Goal: Task Accomplishment & Management: Complete application form

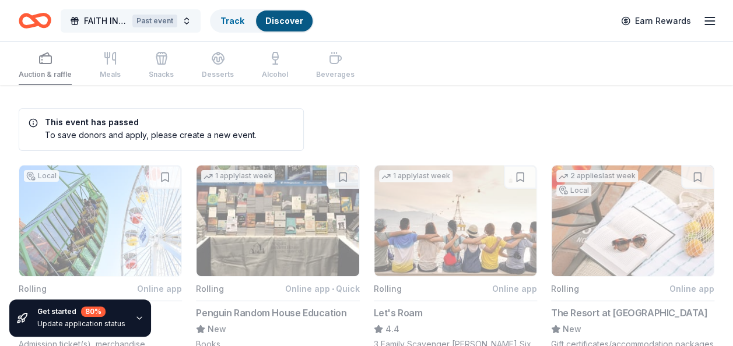
click at [183, 24] on button "FAITH IN ACTION BOYZ2MEN CONFERENCE Past event" at bounding box center [131, 20] width 140 height 23
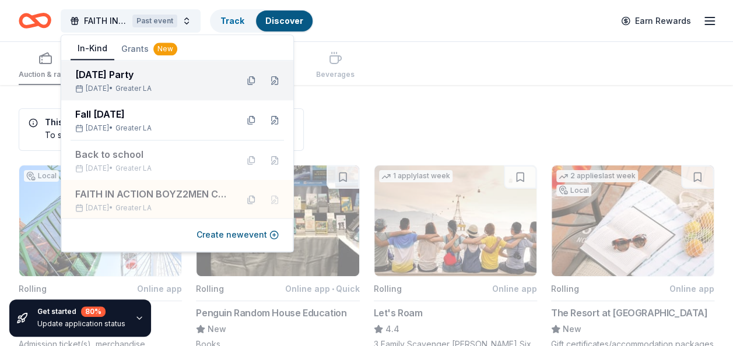
click at [174, 93] on div "Nov 22, 2025 • Greater LA" at bounding box center [151, 88] width 153 height 9
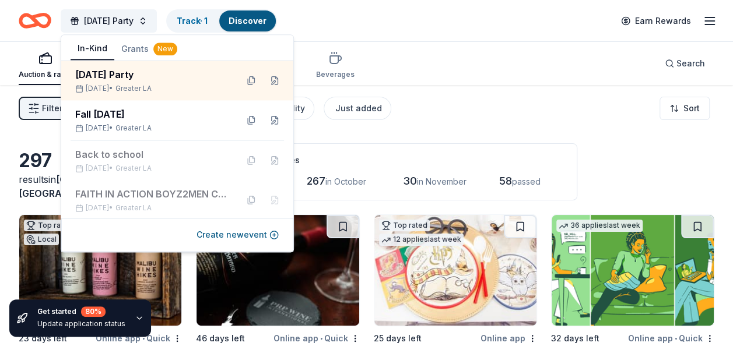
click at [483, 124] on div "Filter 2 Application methods Causes Eligibility Just added Sort" at bounding box center [366, 108] width 733 height 47
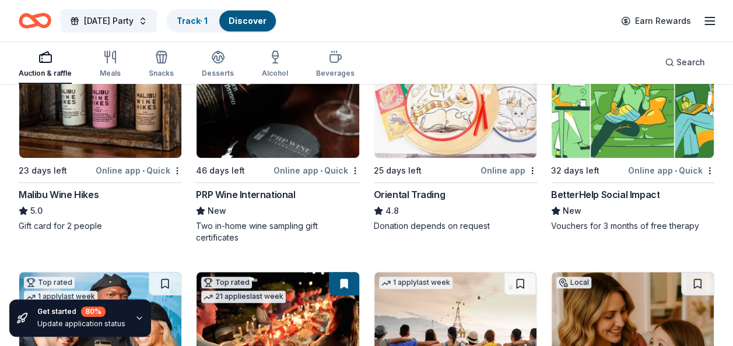
scroll to position [178, 0]
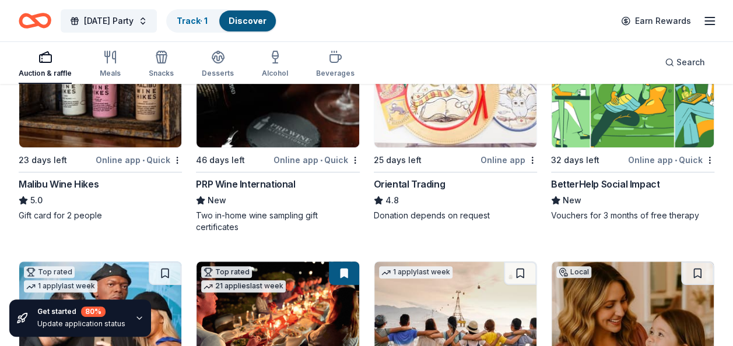
click at [628, 153] on div "32 days left Online app • Quick" at bounding box center [632, 160] width 163 height 15
click at [705, 24] on line "button" at bounding box center [709, 24] width 9 height 0
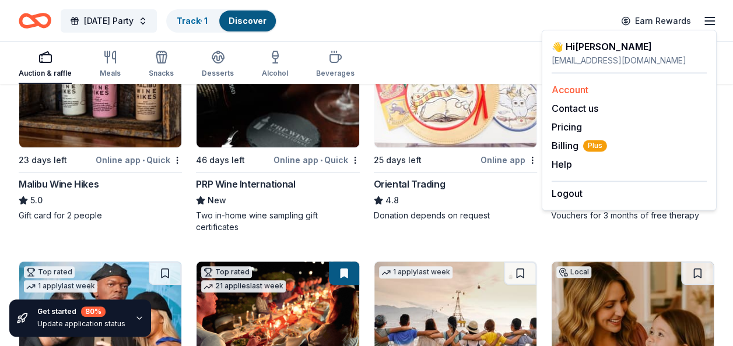
click at [575, 92] on link "Account" at bounding box center [570, 90] width 37 height 12
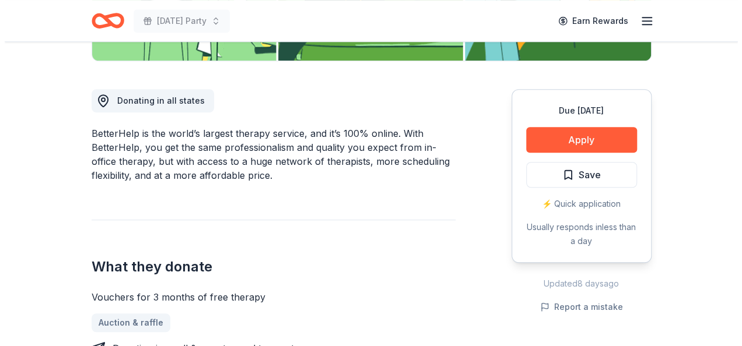
scroll to position [295, 0]
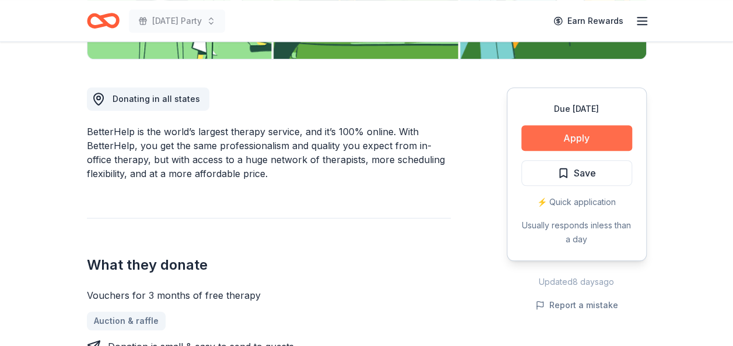
click at [571, 141] on button "Apply" at bounding box center [576, 138] width 111 height 26
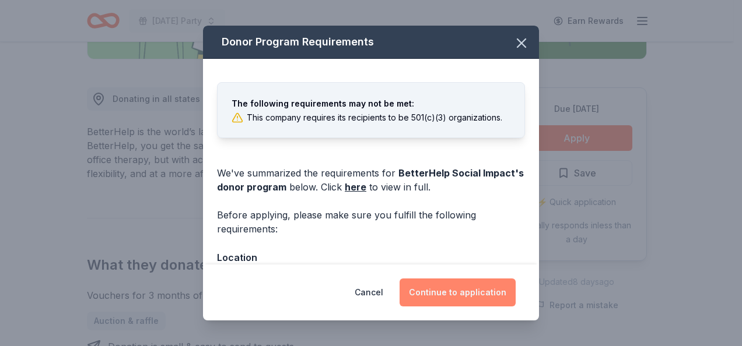
click at [453, 287] on button "Continue to application" at bounding box center [457, 293] width 116 height 28
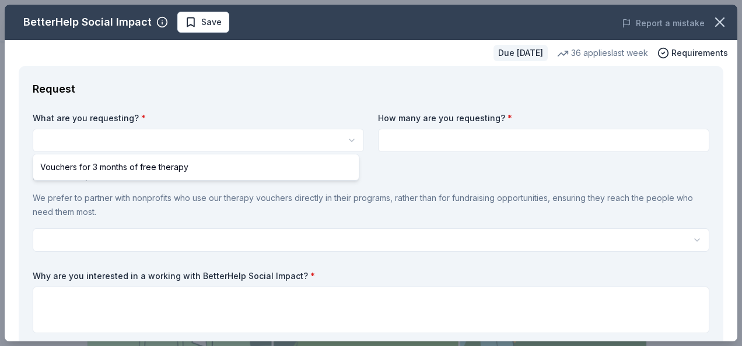
scroll to position [0, 0]
click at [211, 144] on html "[DATE] Party Save Apply Due [DATE] Share BetterHelp Social Impact New 36 applie…" at bounding box center [371, 173] width 742 height 346
select select "Vouchers for 3 months of free therapy"
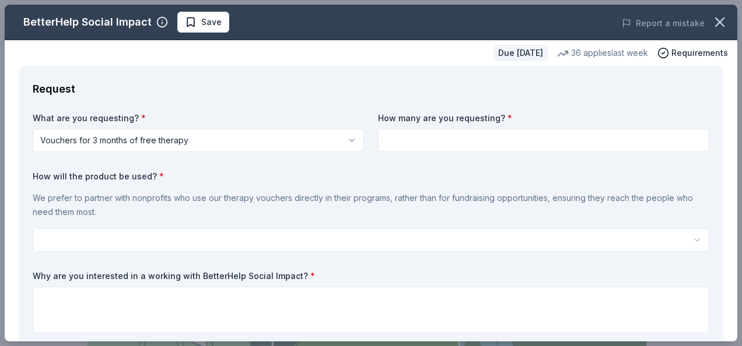
click at [450, 140] on input at bounding box center [543, 140] width 331 height 23
click at [465, 141] on input at bounding box center [543, 140] width 331 height 23
type input "5"
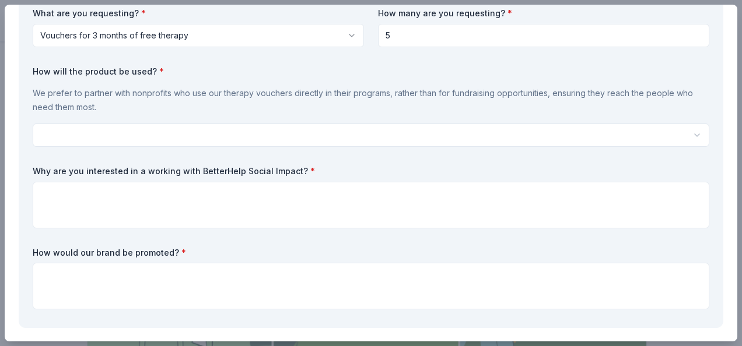
scroll to position [108, 0]
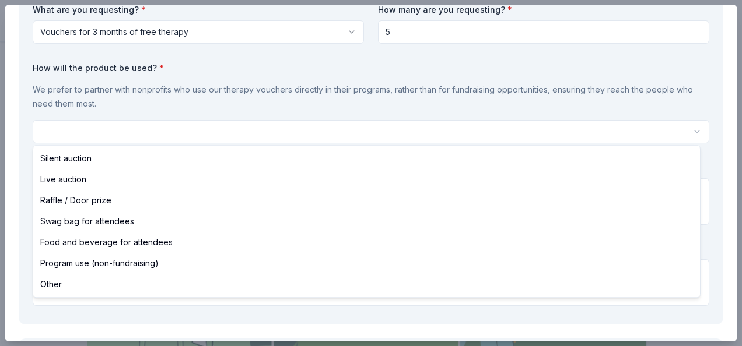
click at [210, 131] on html "[DATE] Party Save Apply Due [DATE] Share BetterHelp Social Impact New 36 applie…" at bounding box center [371, 173] width 742 height 346
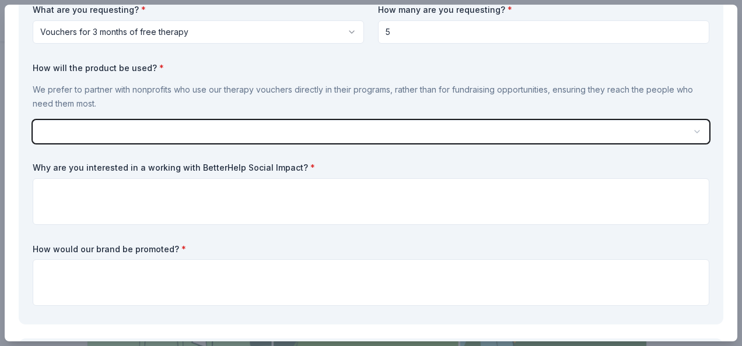
click at [201, 131] on html "[DATE] Party Save Apply Due [DATE] Share BetterHelp Social Impact New 36 applie…" at bounding box center [371, 173] width 742 height 346
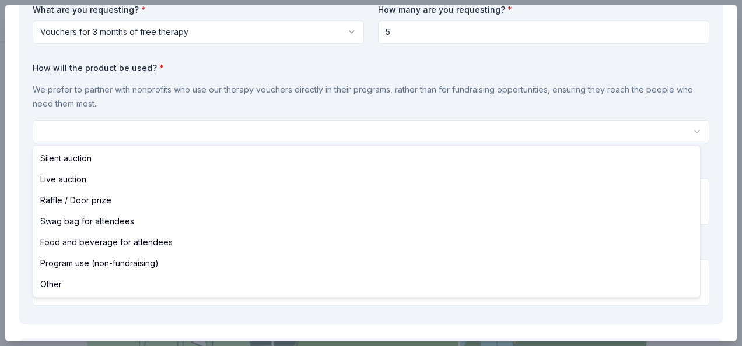
click at [346, 135] on html "[DATE] Party Save Apply Due [DATE] Share BetterHelp Social Impact New 36 applie…" at bounding box center [371, 173] width 742 height 346
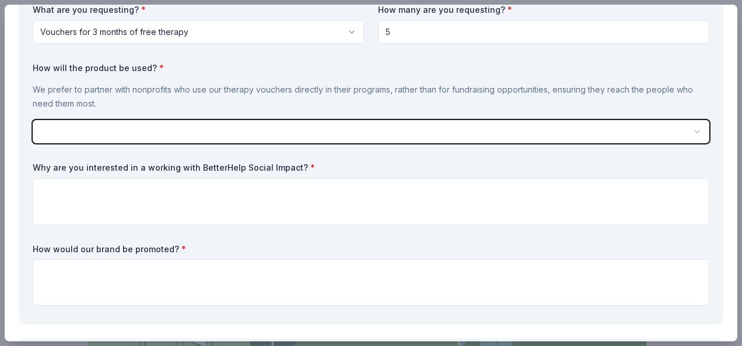
click at [328, 136] on html "[DATE] Party Save Apply Due [DATE] Share BetterHelp Social Impact New 36 applie…" at bounding box center [371, 173] width 742 height 346
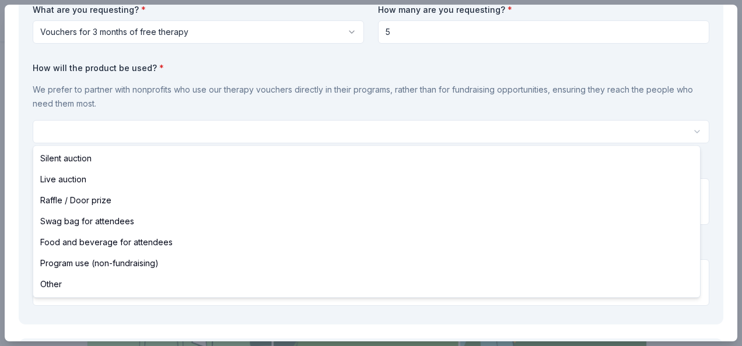
click at [347, 136] on html "[DATE] Party Save Apply Due [DATE] Share BetterHelp Social Impact New 36 applie…" at bounding box center [371, 173] width 742 height 346
select select "programUse"
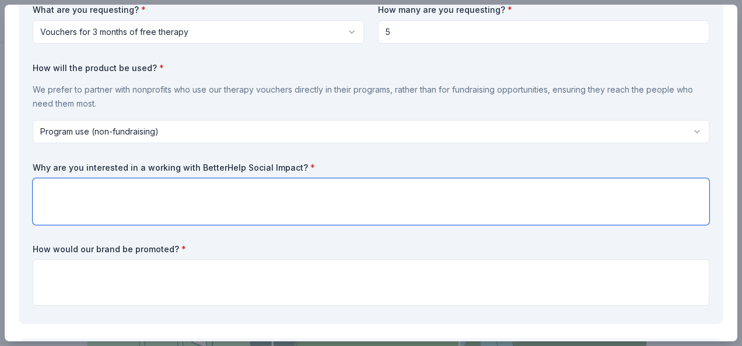
click at [252, 203] on textarea at bounding box center [371, 201] width 676 height 47
click at [226, 182] on textarea "This is our mission in our youth mentorship" at bounding box center [371, 201] width 676 height 47
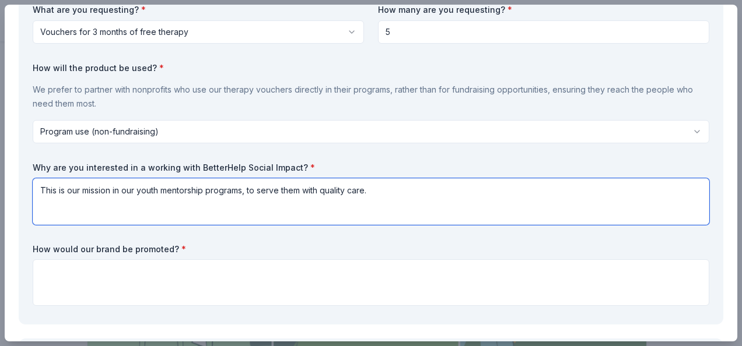
type textarea "This is our mission in our youth mentorship programs, to serve them with qualit…"
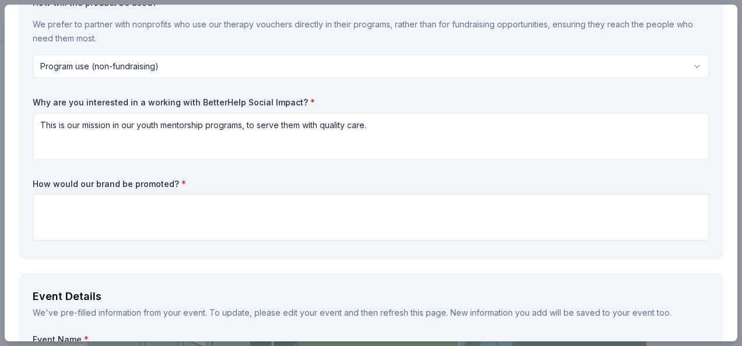
scroll to position [178, 0]
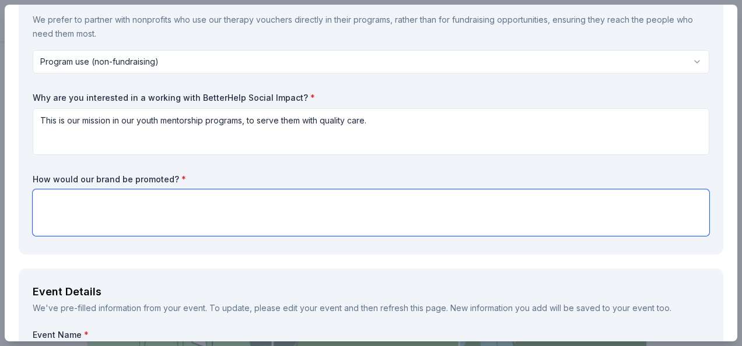
click at [275, 203] on textarea at bounding box center [371, 212] width 676 height 47
paste textarea "With your permission, we will recognize you through marketing flyers and all ou…"
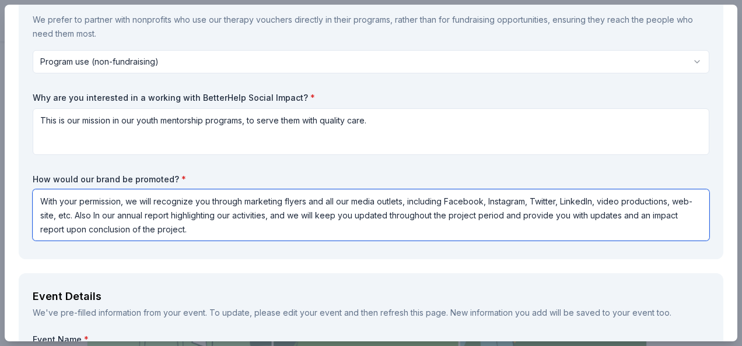
type textarea "With your permission, we will recognize you through marketing flyers and all ou…"
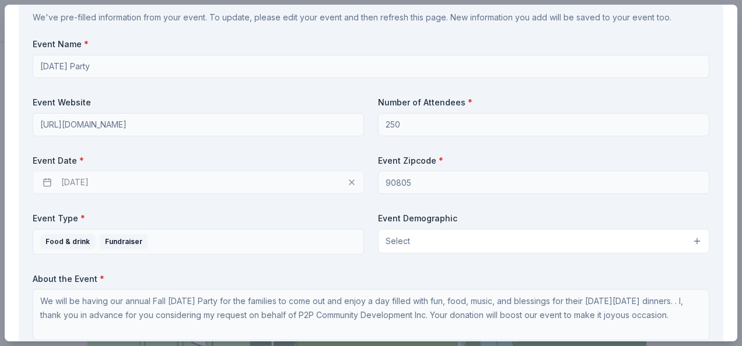
scroll to position [513, 0]
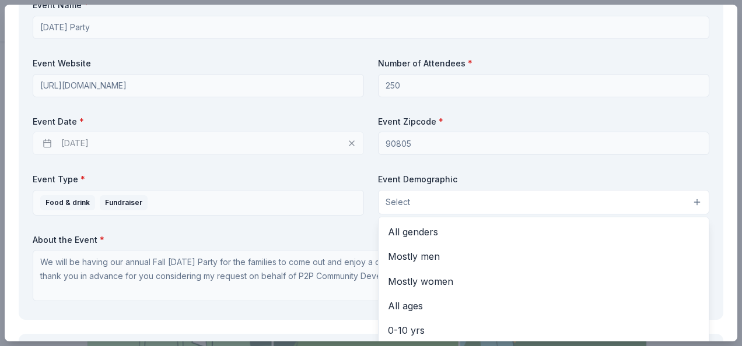
click at [436, 201] on button "Select" at bounding box center [543, 202] width 331 height 24
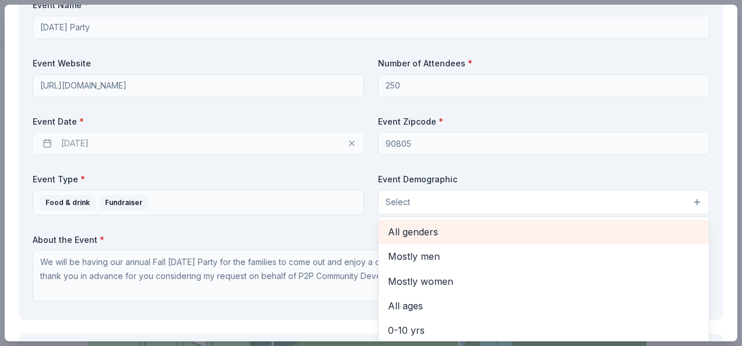
click at [431, 230] on span "All genders" at bounding box center [543, 231] width 311 height 15
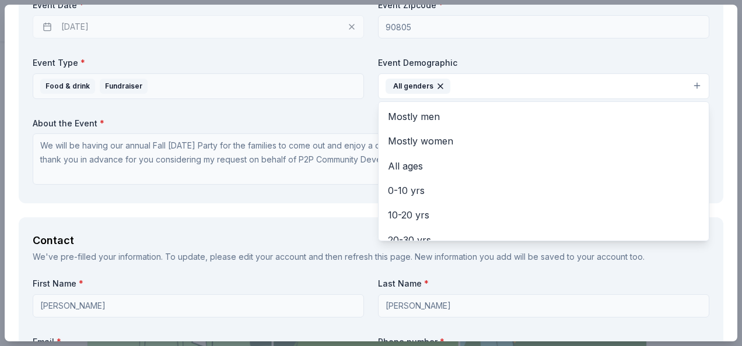
scroll to position [23, 0]
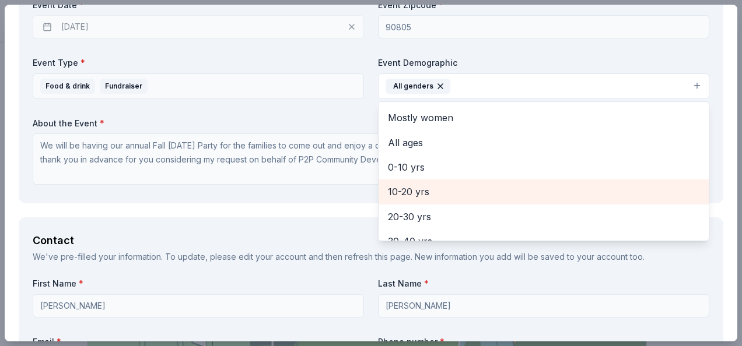
click at [461, 188] on span "10-20 yrs" at bounding box center [543, 191] width 311 height 15
click at [436, 197] on span "20-30 yrs" at bounding box center [543, 191] width 311 height 15
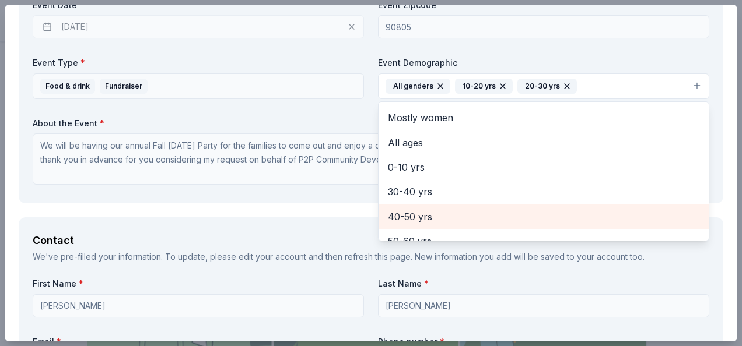
click at [435, 212] on span "40-50 yrs" at bounding box center [543, 216] width 311 height 15
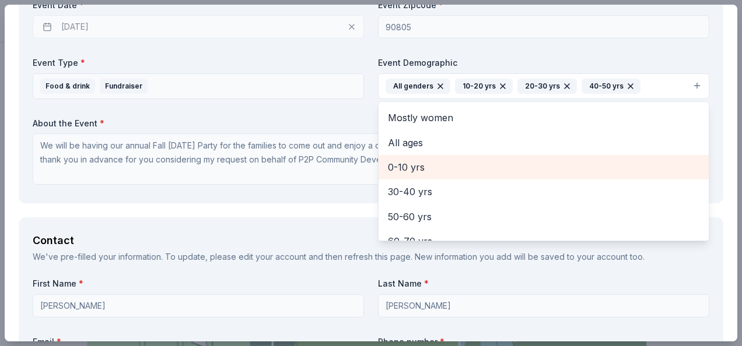
click at [417, 166] on span "0-10 yrs" at bounding box center [543, 167] width 311 height 15
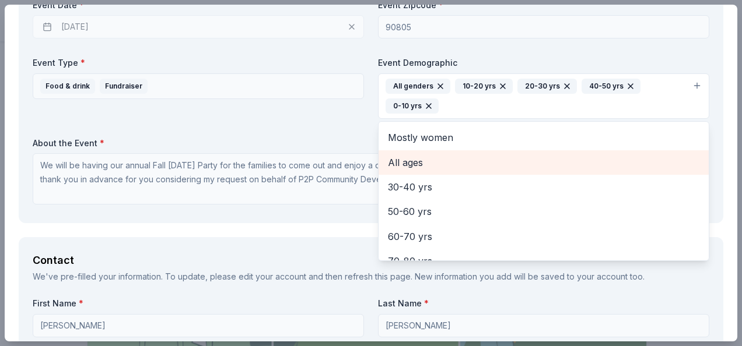
click at [457, 157] on span "All ages" at bounding box center [543, 162] width 311 height 15
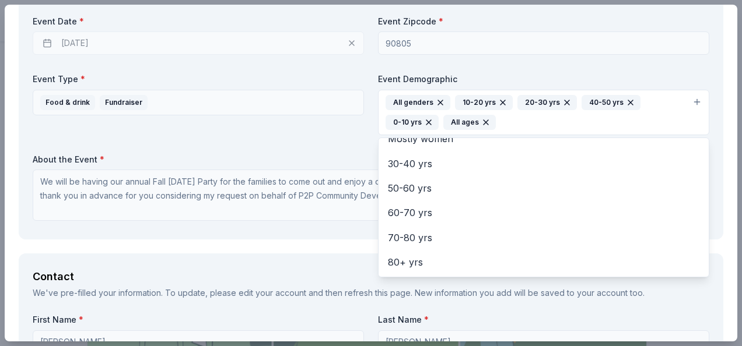
scroll to position [567, 0]
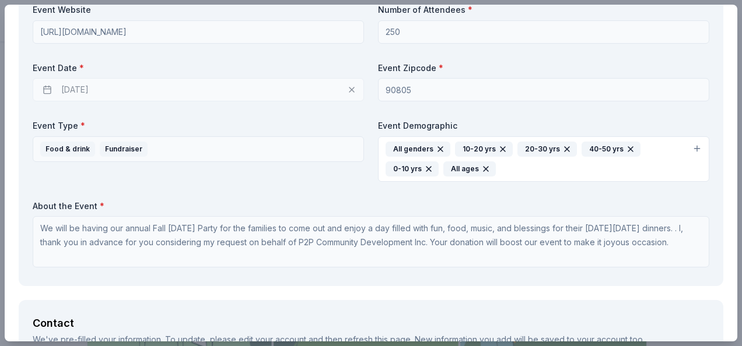
click at [601, 164] on div "All genders 10-20 yrs 20-30 yrs 40-50 yrs 0-10 yrs All ages" at bounding box center [536, 159] width 302 height 35
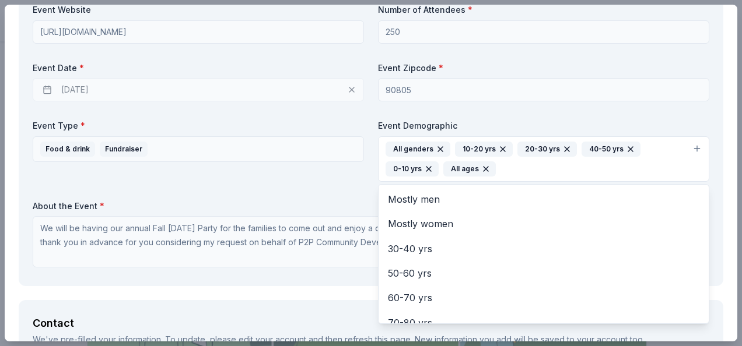
click at [424, 166] on icon "button" at bounding box center [428, 168] width 9 height 9
click at [500, 147] on icon "button" at bounding box center [502, 149] width 5 height 5
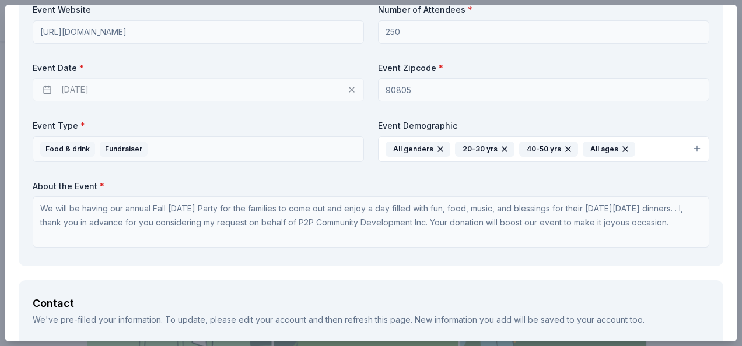
click at [502, 149] on icon "button" at bounding box center [504, 149] width 5 height 5
click at [499, 148] on icon "button" at bounding box center [503, 149] width 9 height 9
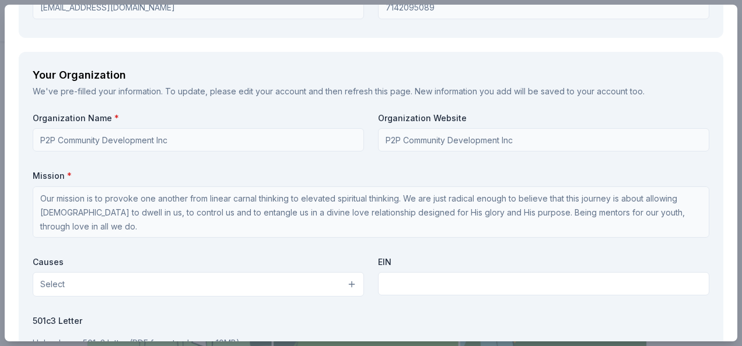
scroll to position [963, 0]
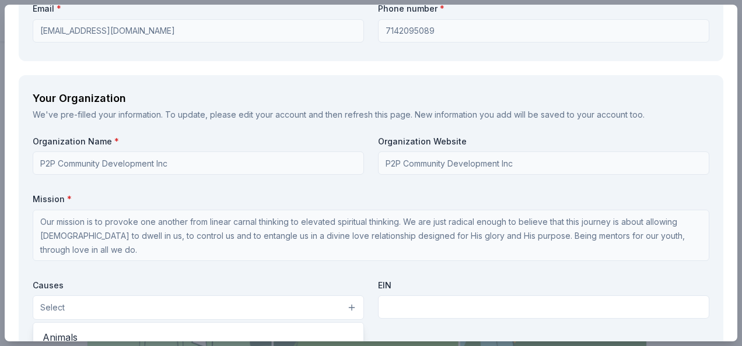
click at [250, 307] on button "Select" at bounding box center [198, 308] width 331 height 24
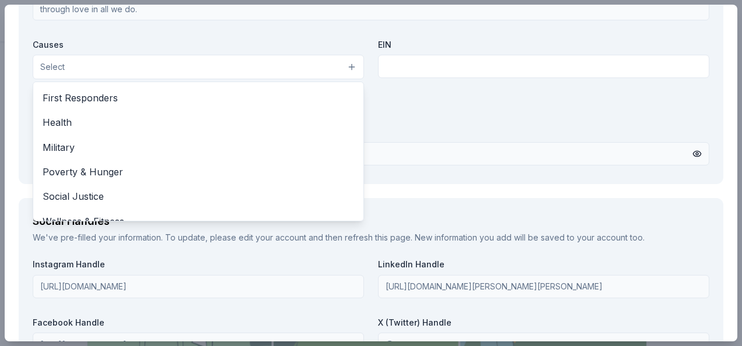
scroll to position [162, 0]
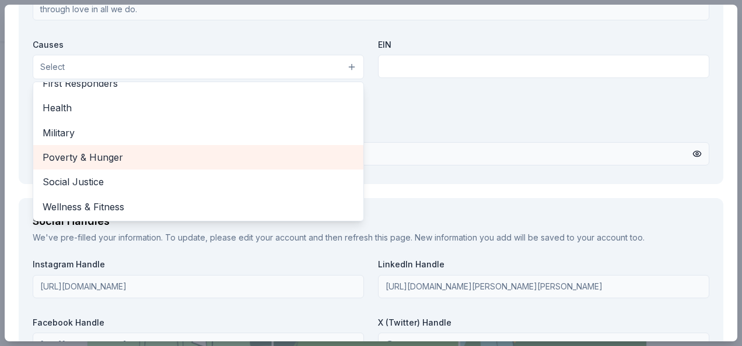
click at [160, 150] on span "Poverty & Hunger" at bounding box center [198, 157] width 311 height 15
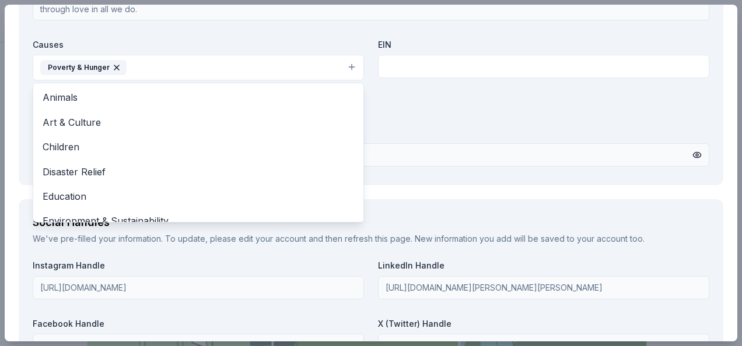
scroll to position [0, 0]
click at [437, 58] on div "Organization Name * P2P Community Development Inc Organization Website P2P Comm…" at bounding box center [371, 33] width 676 height 276
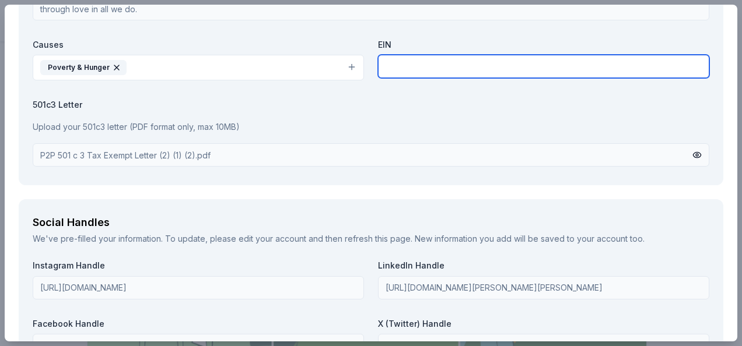
click at [437, 72] on input "text" at bounding box center [543, 66] width 331 height 23
paste input "32-0489826"
type input "32-0489826"
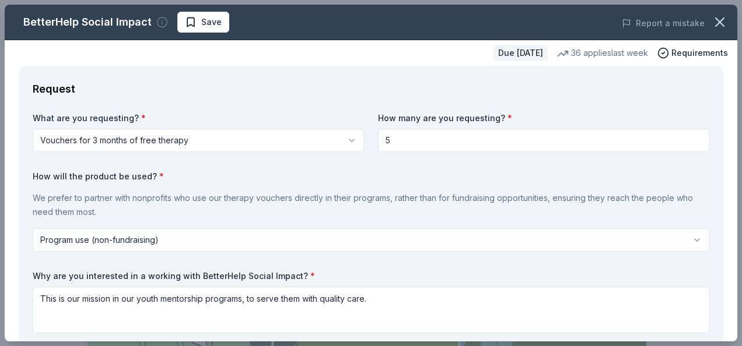
click at [158, 23] on icon "button" at bounding box center [162, 22] width 12 height 12
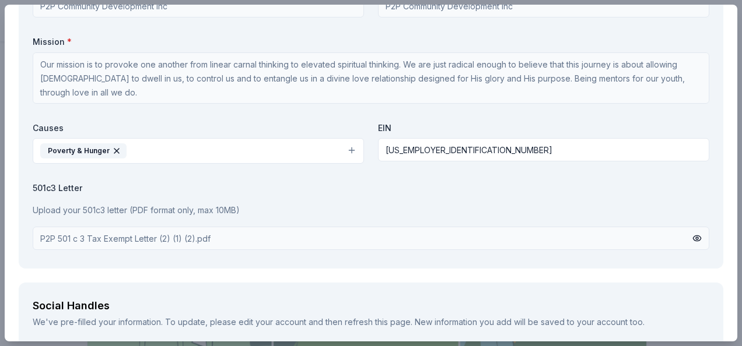
scroll to position [1097, 0]
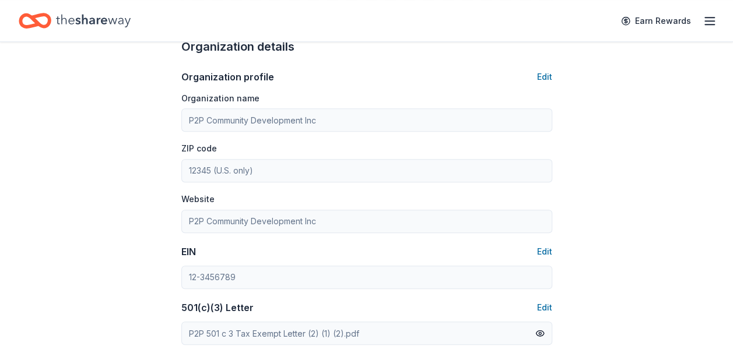
scroll to position [403, 0]
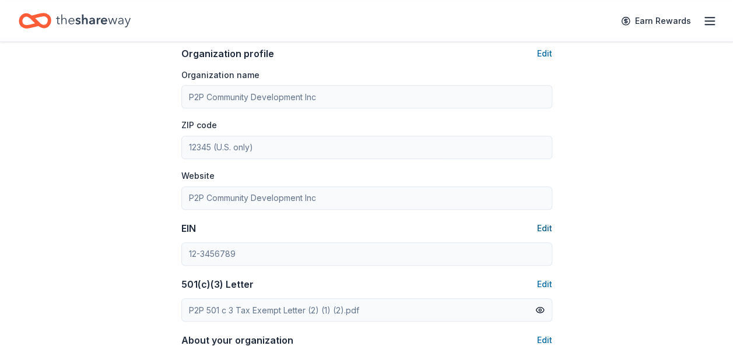
click at [545, 223] on button "Edit" at bounding box center [544, 229] width 15 height 14
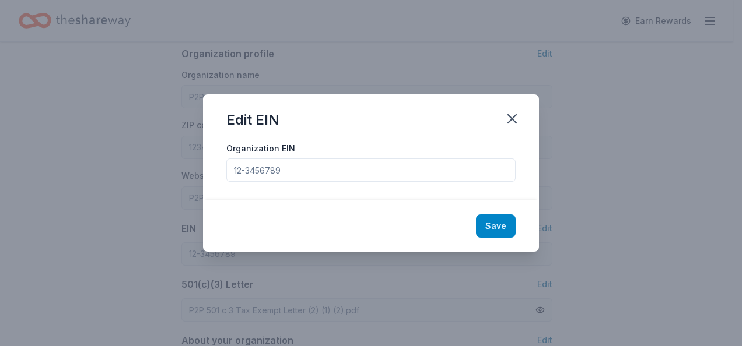
click at [496, 225] on button "Save" at bounding box center [496, 226] width 40 height 23
click at [498, 229] on div "Save" at bounding box center [371, 226] width 336 height 51
click at [515, 119] on icon "button" at bounding box center [512, 119] width 16 height 16
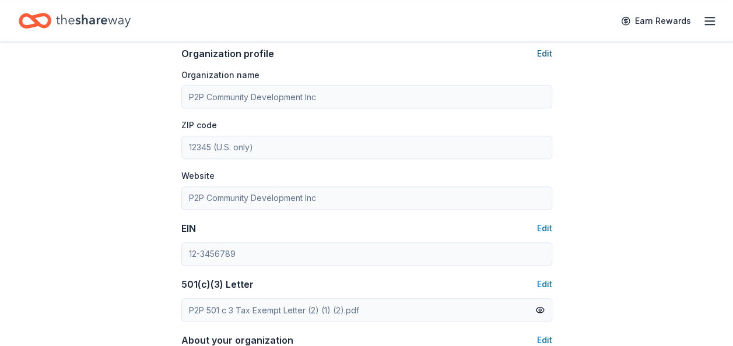
click at [542, 55] on button "Edit" at bounding box center [544, 54] width 15 height 14
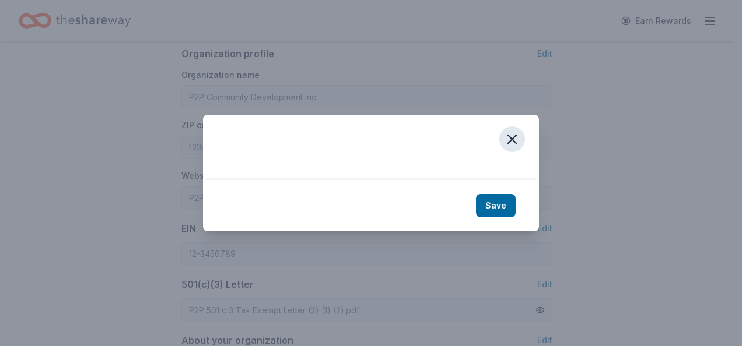
click at [519, 141] on icon "button" at bounding box center [512, 139] width 16 height 16
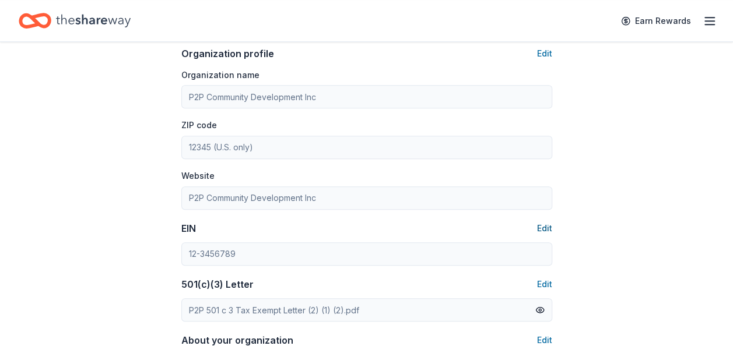
click at [545, 226] on button "Edit" at bounding box center [544, 229] width 15 height 14
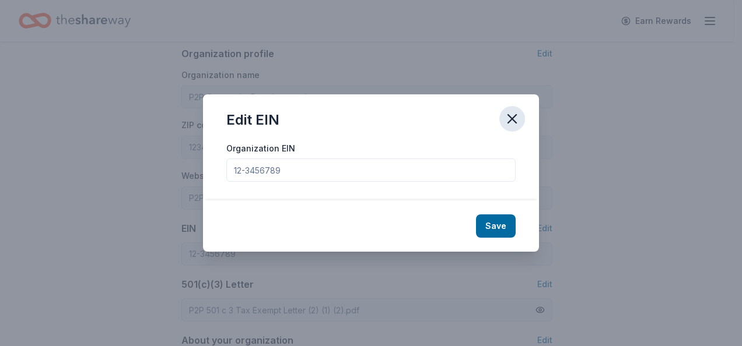
click at [512, 121] on icon "button" at bounding box center [512, 119] width 16 height 16
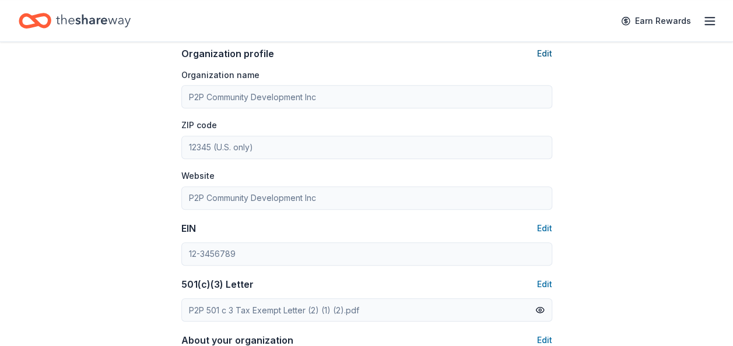
click at [543, 55] on button "Edit" at bounding box center [544, 54] width 15 height 14
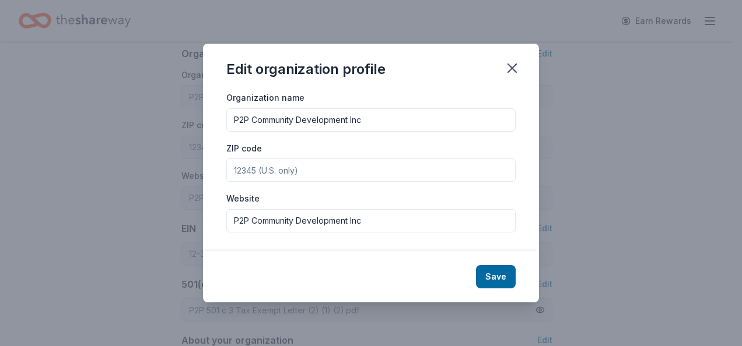
click at [400, 220] on input "P2P Community Development Inc" at bounding box center [370, 220] width 289 height 23
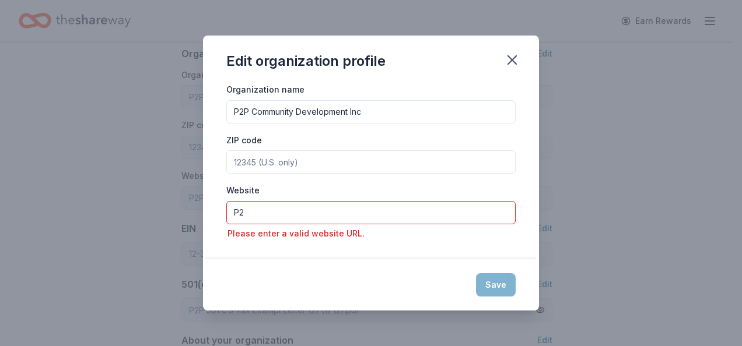
type input "P"
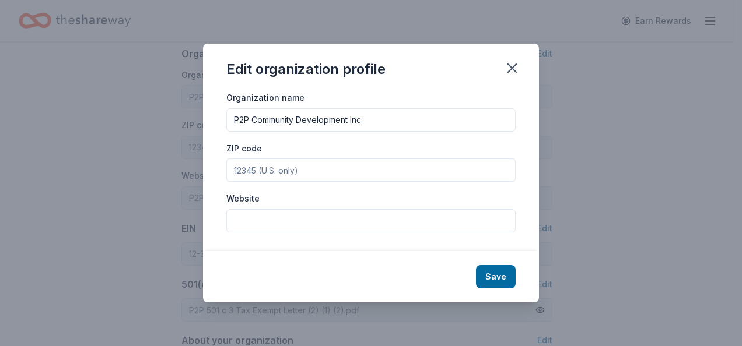
click at [400, 220] on input "Website" at bounding box center [370, 220] width 289 height 23
click at [270, 210] on input "Website" at bounding box center [370, 220] width 289 height 23
paste input "[URL][DOMAIN_NAME]"
type input "[URL][DOMAIN_NAME]"
click at [500, 272] on button "Save" at bounding box center [496, 276] width 40 height 23
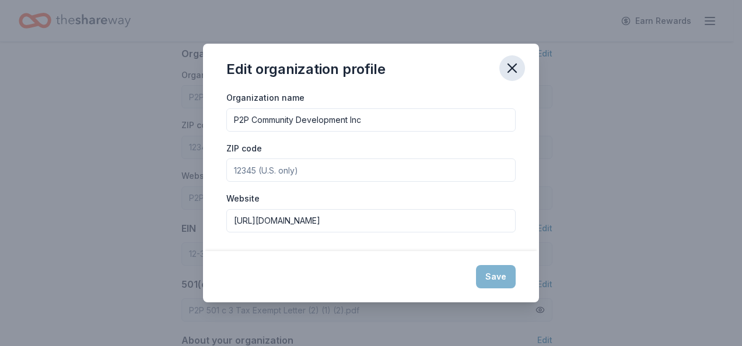
click at [514, 68] on icon "button" at bounding box center [512, 68] width 16 height 16
type input "[URL][DOMAIN_NAME]"
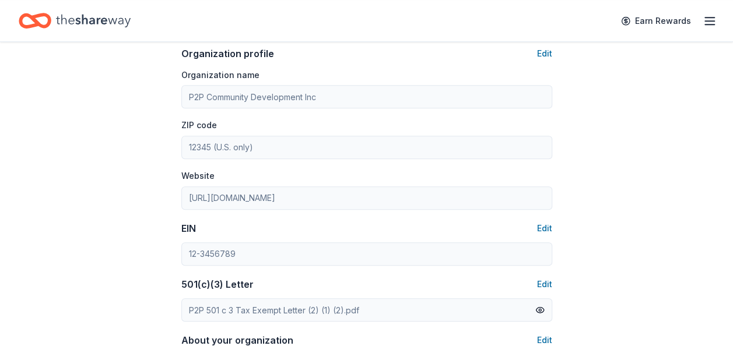
click at [710, 21] on line "button" at bounding box center [709, 21] width 9 height 0
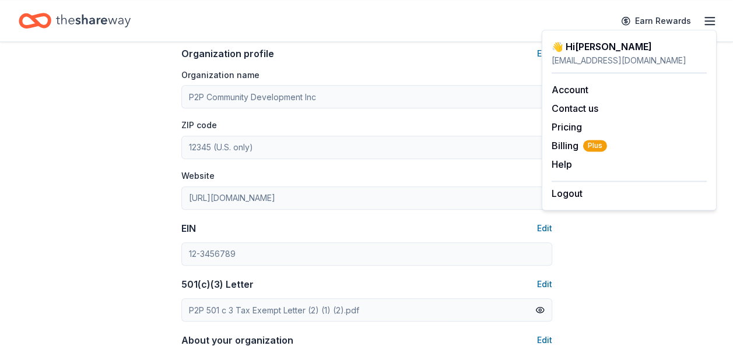
click at [591, 45] on div "👋 Hi Terri" at bounding box center [629, 47] width 155 height 14
click at [105, 16] on icon "Home" at bounding box center [93, 21] width 75 height 24
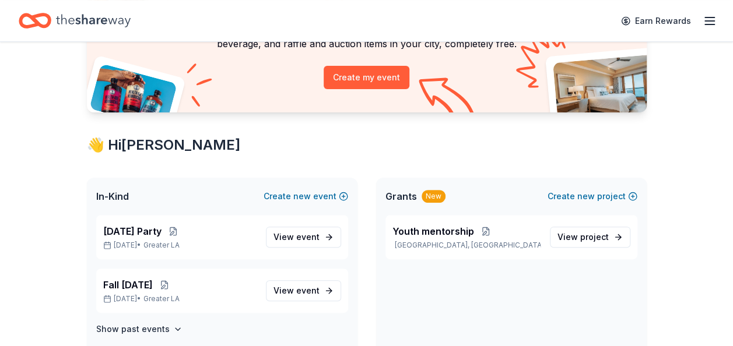
scroll to position [132, 0]
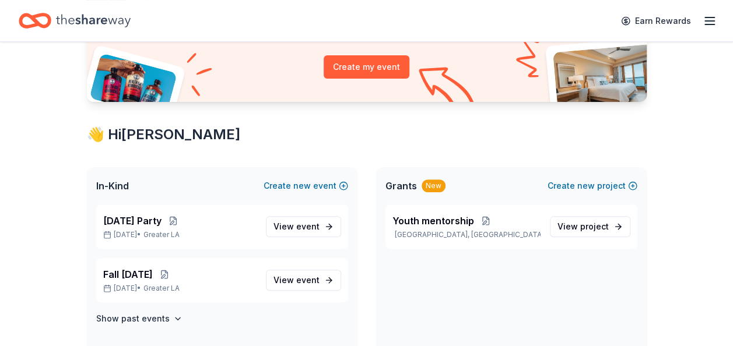
click at [116, 21] on icon "Home" at bounding box center [93, 21] width 75 height 24
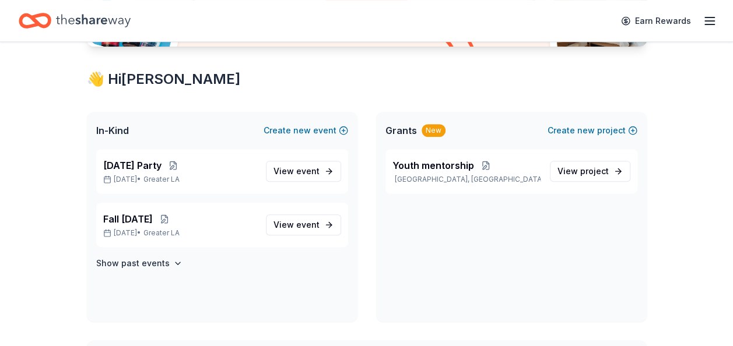
scroll to position [194, 0]
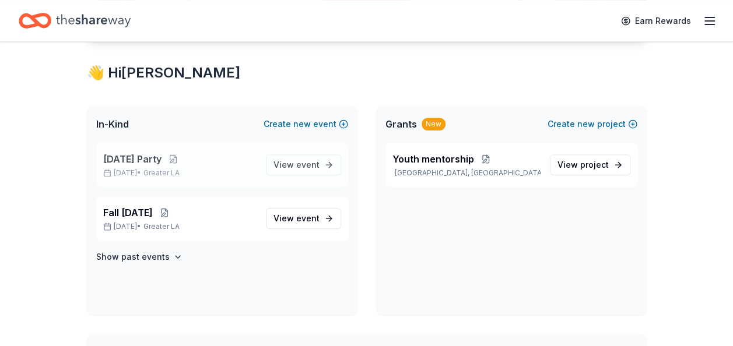
click at [161, 156] on span "[DATE] Party" at bounding box center [132, 159] width 58 height 14
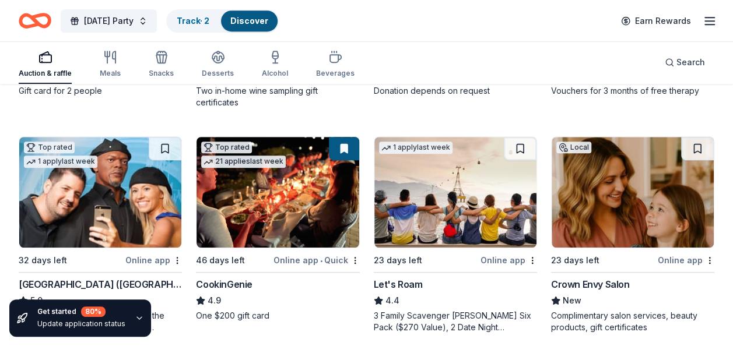
scroll to position [326, 0]
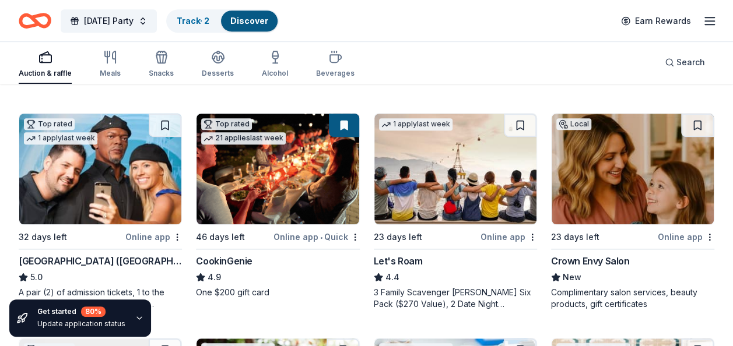
click at [276, 213] on img at bounding box center [277, 169] width 162 height 111
click at [628, 209] on img at bounding box center [633, 169] width 162 height 111
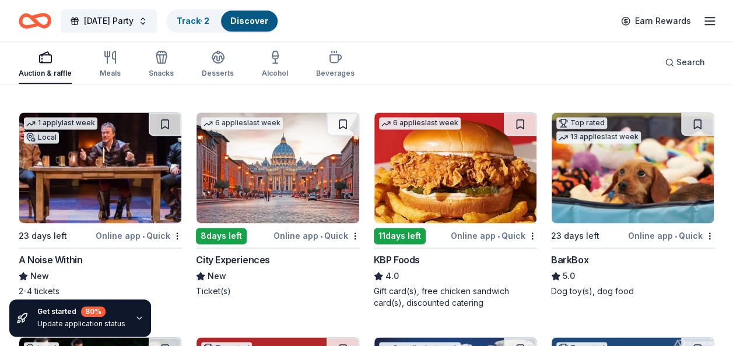
scroll to position [777, 0]
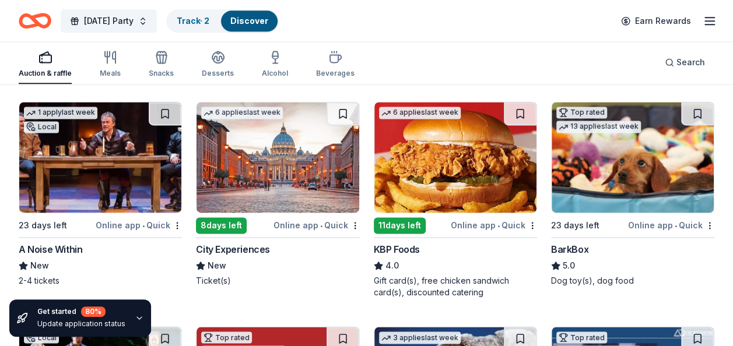
click at [238, 244] on div "City Experiences" at bounding box center [233, 250] width 74 height 14
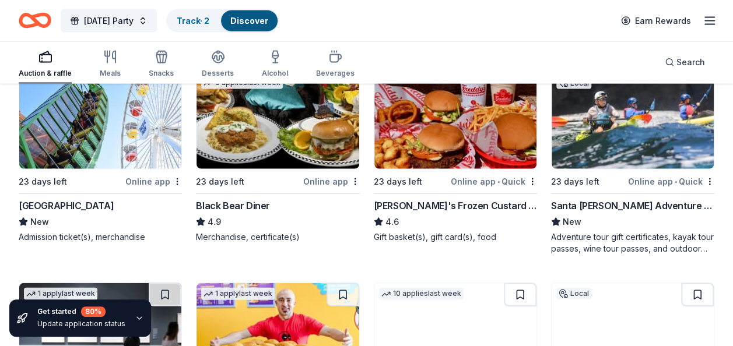
scroll to position [1274, 0]
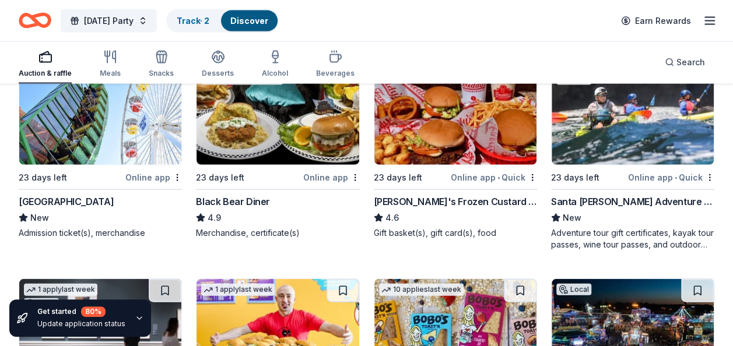
click at [451, 191] on div "9 applies last week 23 days left Online app • Quick Freddy's Frozen Custard & S…" at bounding box center [455, 146] width 163 height 185
click at [616, 183] on div "2 applies last week Local 23 days left Online app • Quick Santa Barbara Adventu…" at bounding box center [632, 152] width 163 height 197
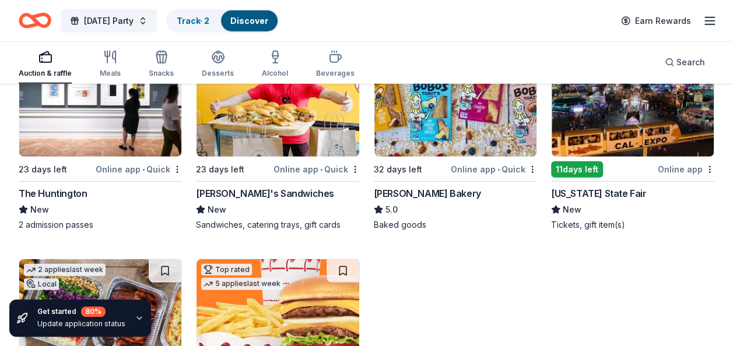
scroll to position [1539, 0]
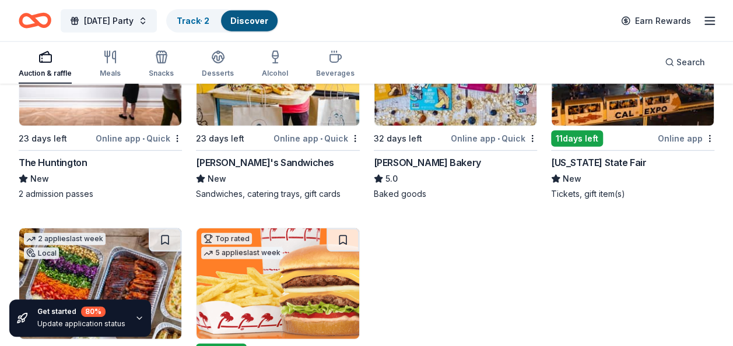
click at [287, 156] on div "Ike's Sandwiches" at bounding box center [277, 163] width 163 height 14
click at [621, 128] on div "Local 11 days left Online app California State Fair New Tickets, gift item(s)" at bounding box center [632, 107] width 163 height 185
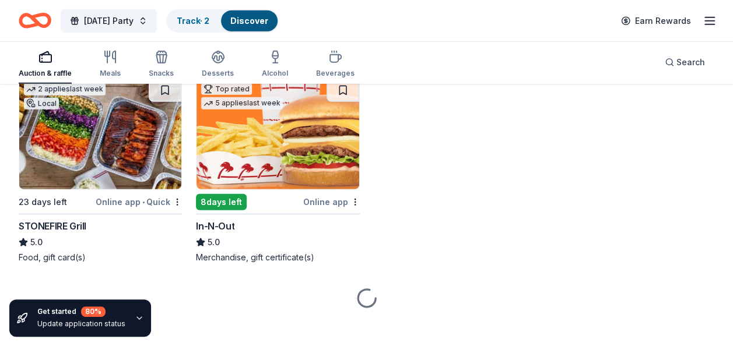
scroll to position [1697, 0]
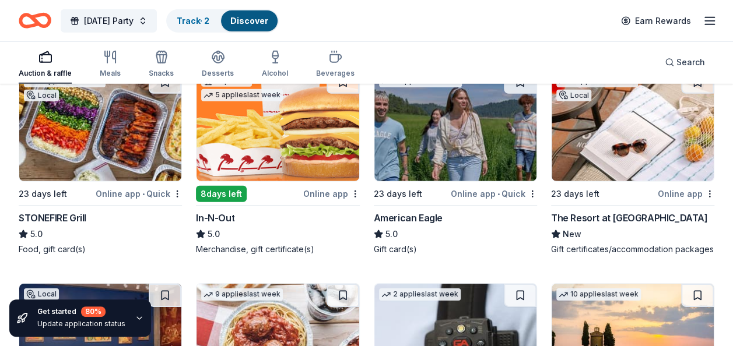
click at [631, 178] on img at bounding box center [633, 126] width 162 height 111
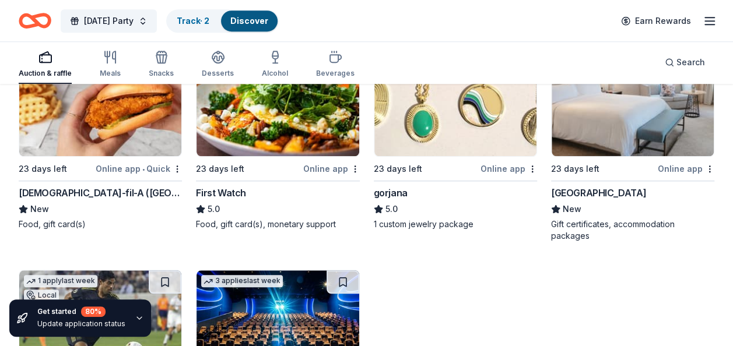
scroll to position [2621, 0]
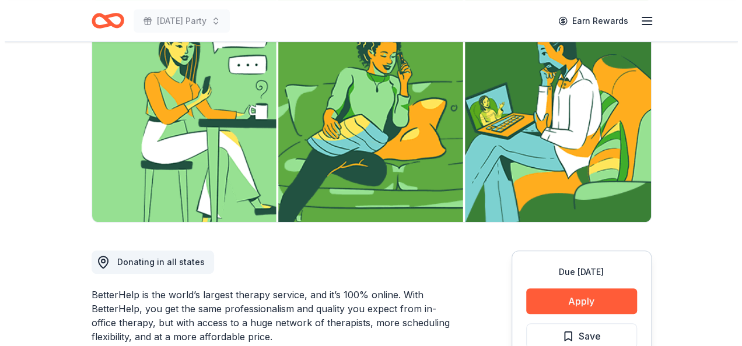
scroll to position [241, 0]
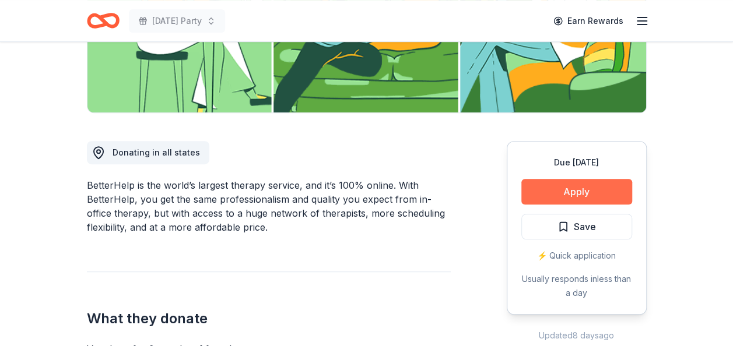
click at [566, 196] on button "Apply" at bounding box center [576, 192] width 111 height 26
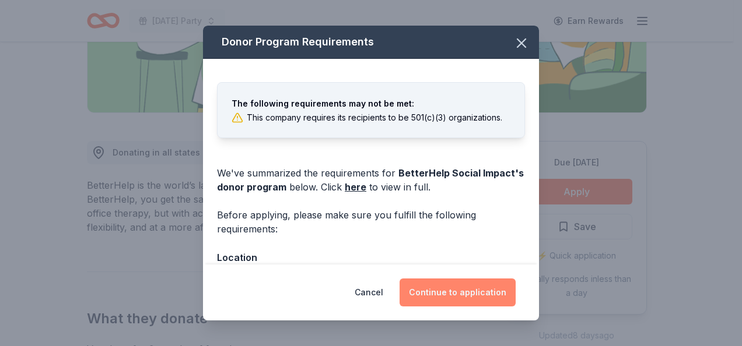
click at [455, 293] on button "Continue to application" at bounding box center [457, 293] width 116 height 28
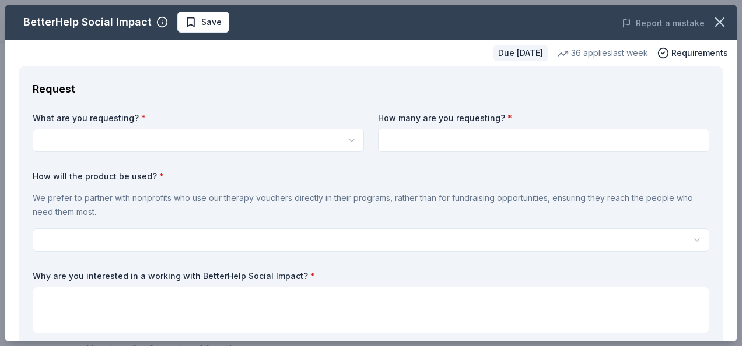
scroll to position [0, 0]
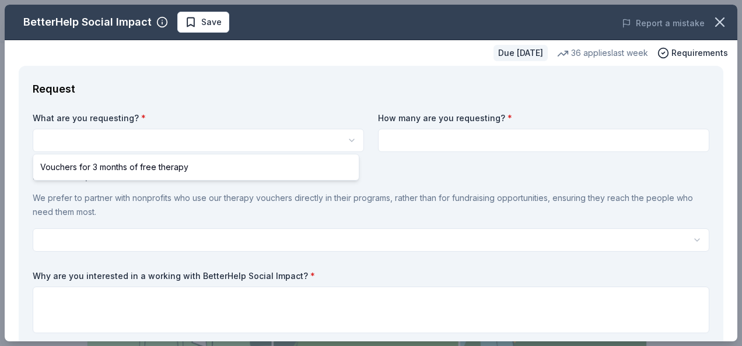
click at [342, 145] on html "[DATE] Party Save Apply Due [DATE] Share BetterHelp Social Impact New 36 applie…" at bounding box center [371, 173] width 742 height 346
select select "Vouchers for 3 months of free therapy"
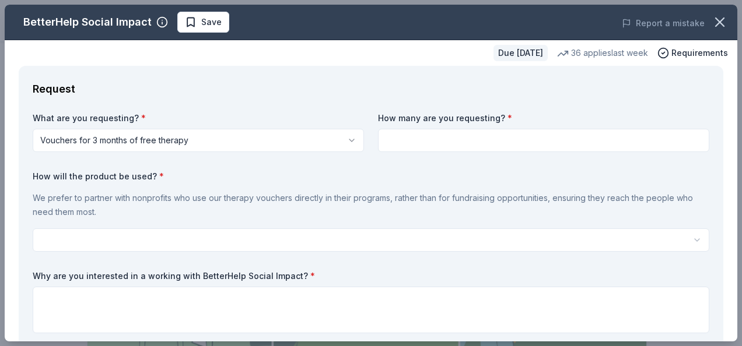
click at [444, 136] on input at bounding box center [543, 140] width 331 height 23
type input "5"
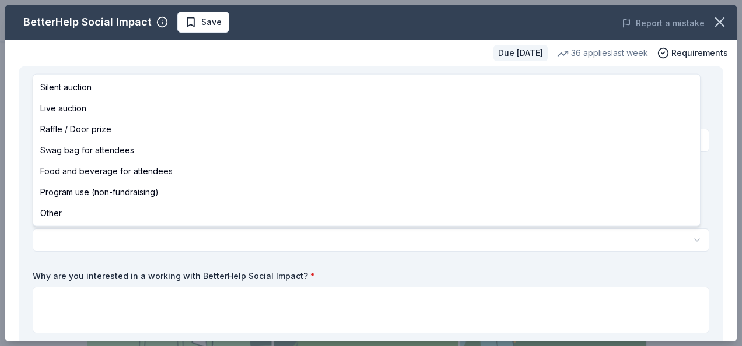
click at [363, 244] on html "[DATE] Party Save Apply Due [DATE] Share BetterHelp Social Impact New 36 applie…" at bounding box center [371, 173] width 742 height 346
select select "programUse"
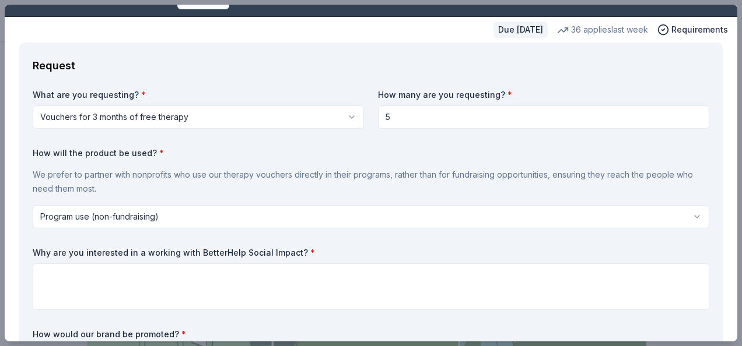
scroll to position [116, 0]
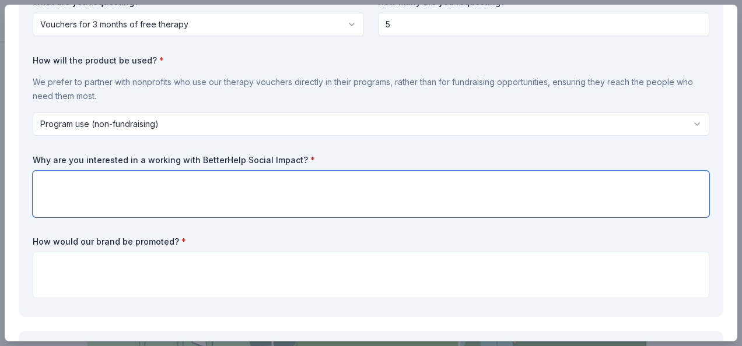
click at [345, 192] on textarea at bounding box center [371, 194] width 676 height 47
click at [257, 177] on textarea "To assist our youth in the programs with the best" at bounding box center [371, 194] width 676 height 47
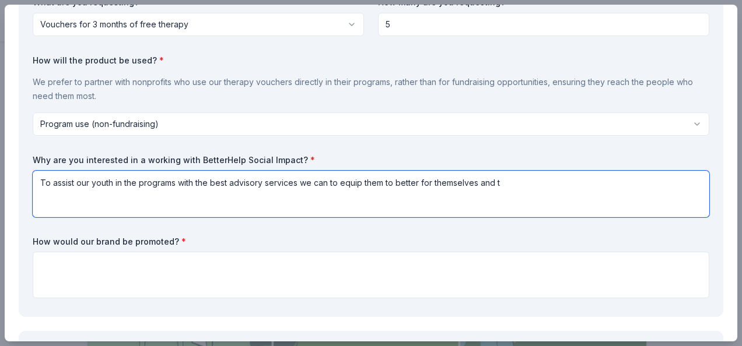
click at [503, 184] on textarea "To assist our youth in the programs with the best advisory services we can to e…" at bounding box center [371, 194] width 676 height 47
type textarea "To assist our youth in the programs with the best advisory services we can to e…"
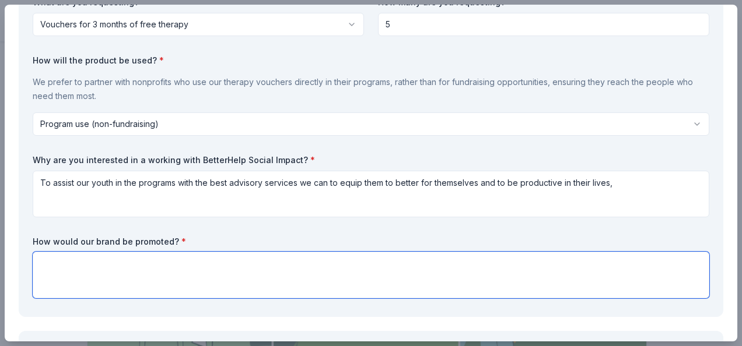
click at [365, 265] on textarea at bounding box center [371, 275] width 676 height 47
paste textarea "With your permission, we will recognize you through marketing flyers and all ou…"
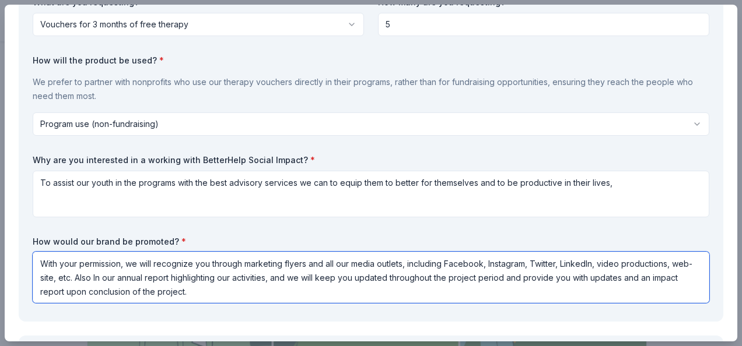
type textarea "With your permission, we will recognize you through marketing flyers and all ou…"
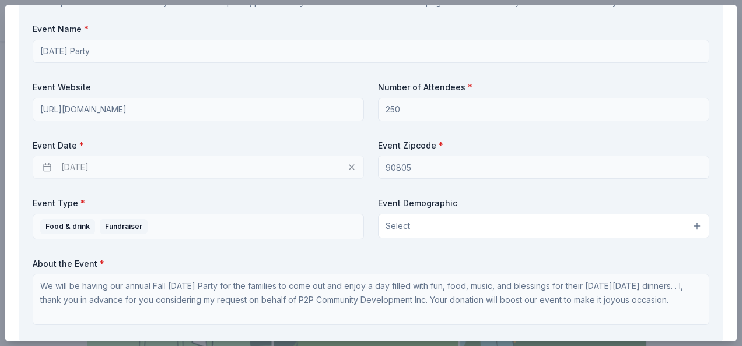
scroll to position [512, 0]
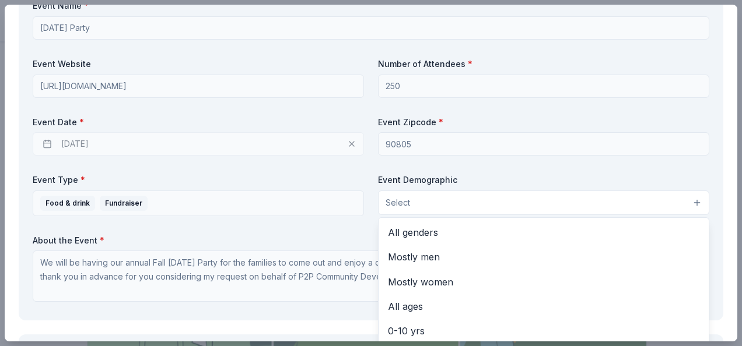
click at [392, 204] on span "Select" at bounding box center [397, 203] width 24 height 14
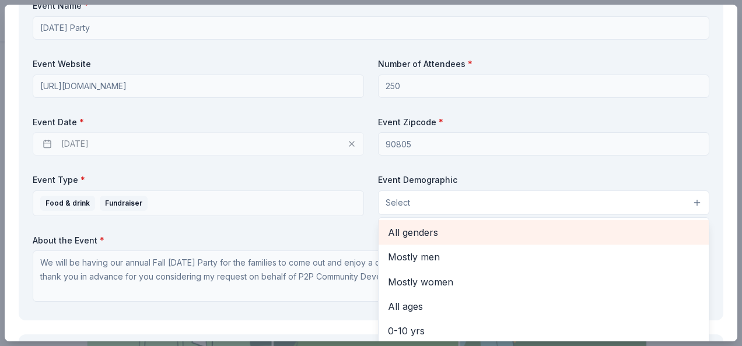
click at [417, 236] on span "All genders" at bounding box center [543, 232] width 311 height 15
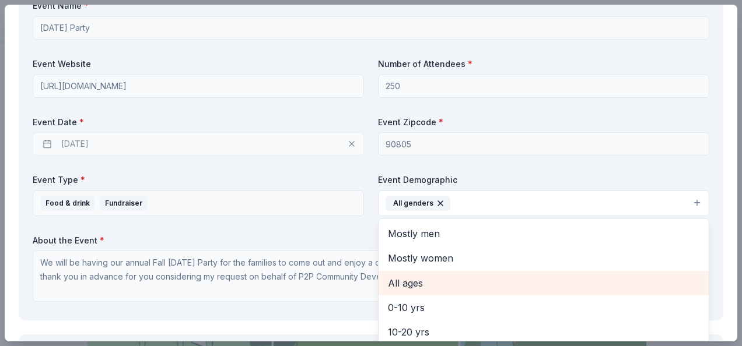
click at [415, 276] on span "All ages" at bounding box center [543, 283] width 311 height 15
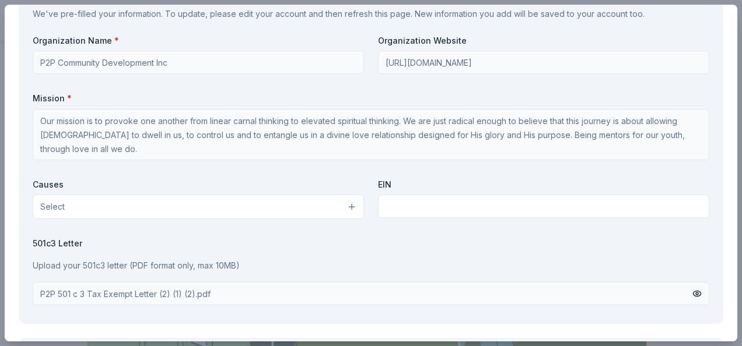
scroll to position [1087, 0]
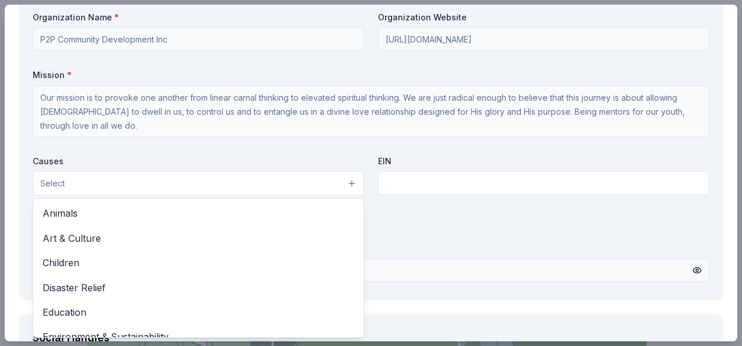
click at [150, 177] on button "Select" at bounding box center [198, 183] width 331 height 24
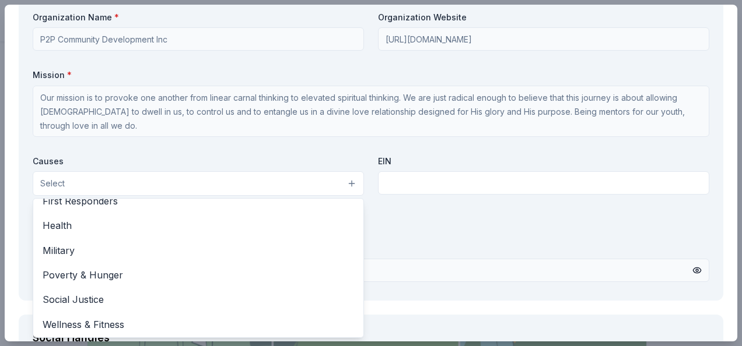
scroll to position [162, 0]
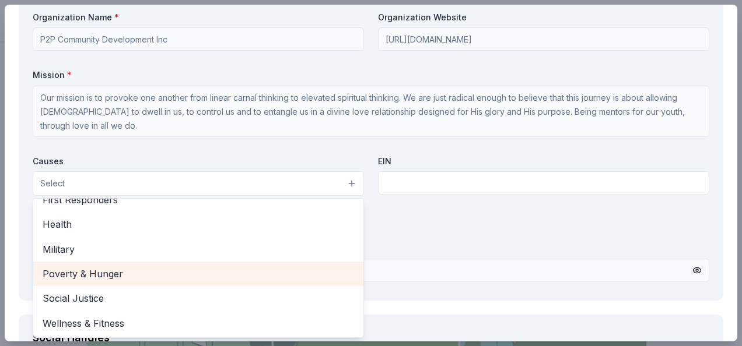
click at [128, 278] on span "Poverty & Hunger" at bounding box center [198, 273] width 311 height 15
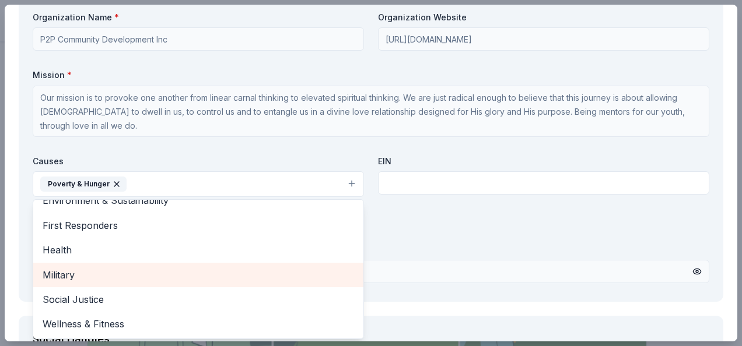
scroll to position [138, 0]
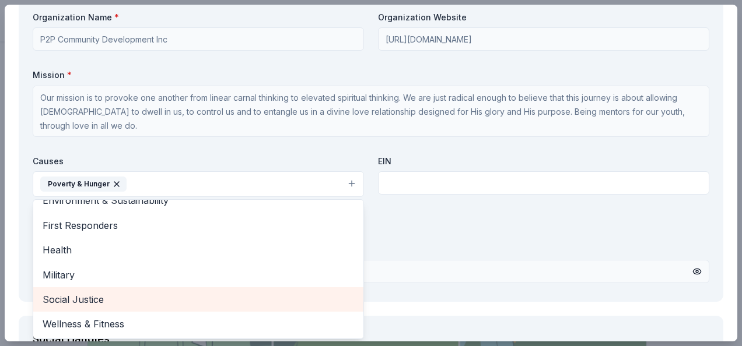
click at [117, 305] on span "Social Justice" at bounding box center [198, 299] width 311 height 15
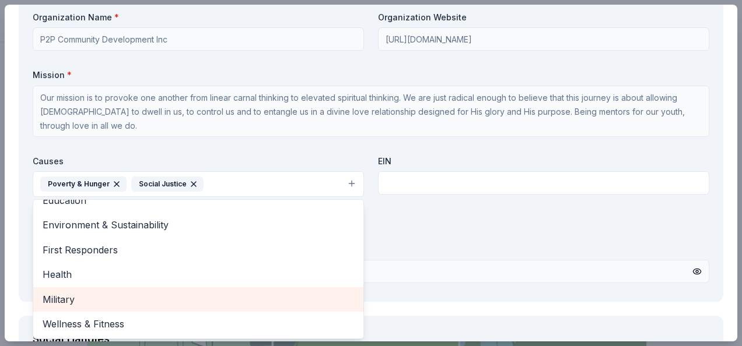
scroll to position [113, 0]
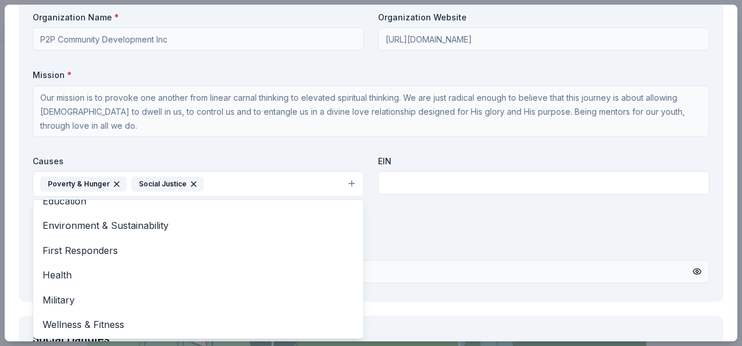
click at [513, 185] on div "Organization Name * P2P Community Development Inc Organization Website http://w…" at bounding box center [371, 150] width 676 height 276
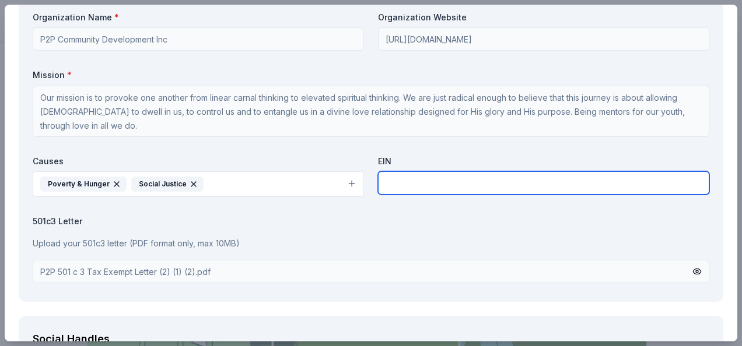
click at [458, 180] on input "text" at bounding box center [543, 182] width 331 height 23
paste input "32-0489826"
type input "32-0489826"
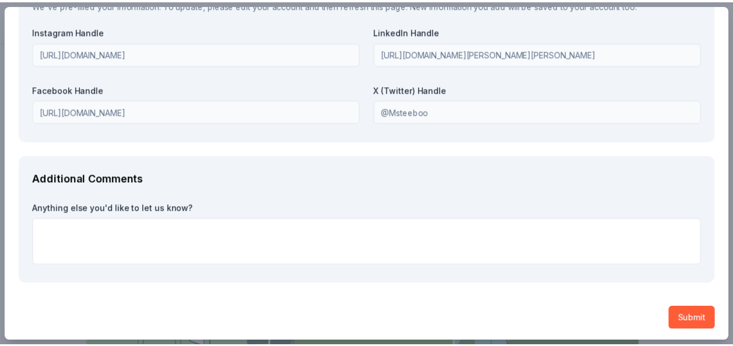
scroll to position [1439, 0]
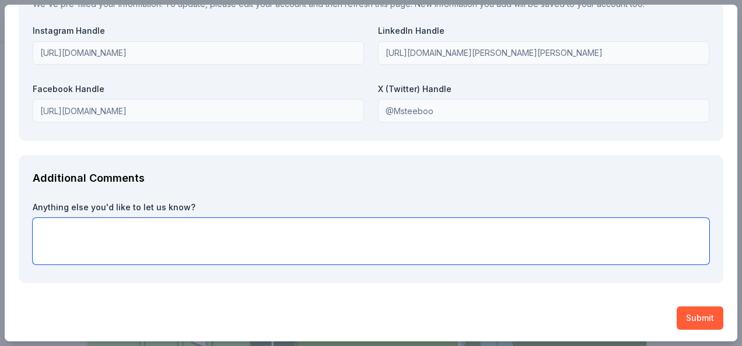
click at [286, 237] on textarea at bounding box center [371, 241] width 676 height 47
click at [175, 233] on textarea "It is so awe inspiring to see the" at bounding box center [371, 241] width 676 height 47
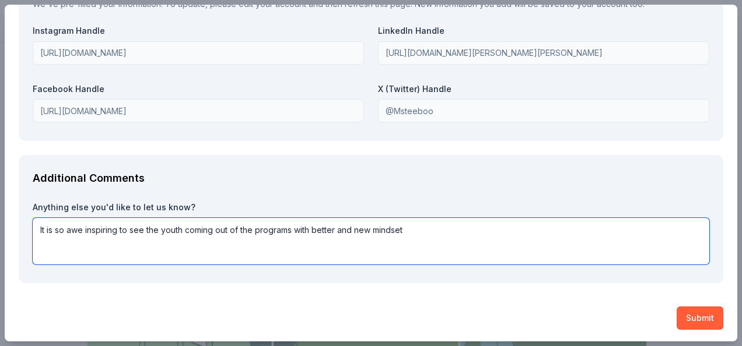
click at [428, 228] on textarea "It is so awe inspiring to see the youth coming out of the programs with better …" at bounding box center [371, 241] width 676 height 47
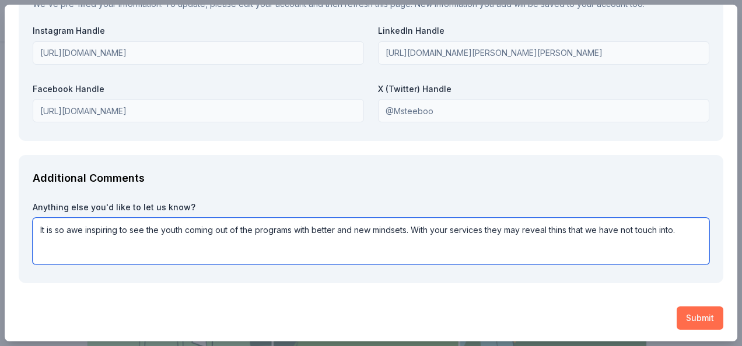
type textarea "It is so awe inspiring to see the youth coming out of the programs with better …"
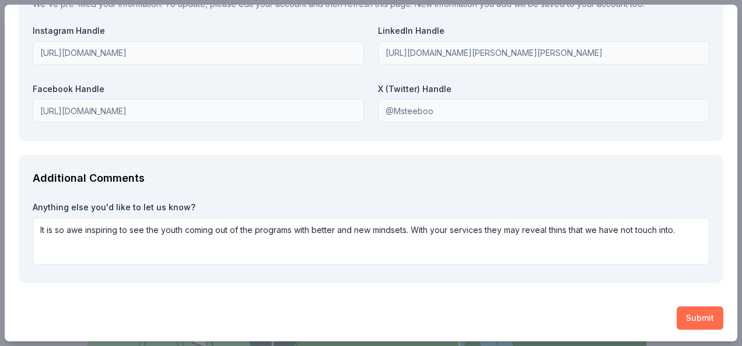
click at [684, 310] on button "Submit" at bounding box center [699, 318] width 47 height 23
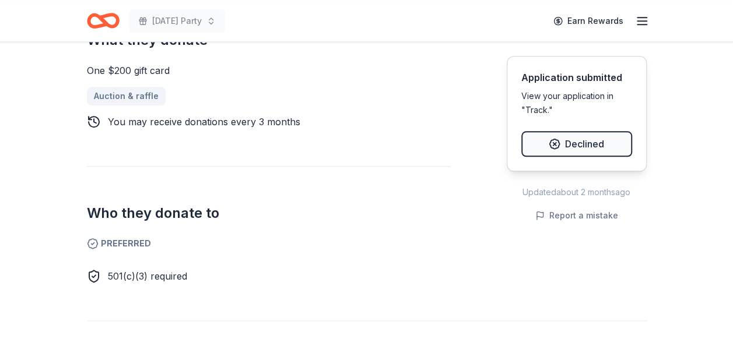
scroll to position [490, 0]
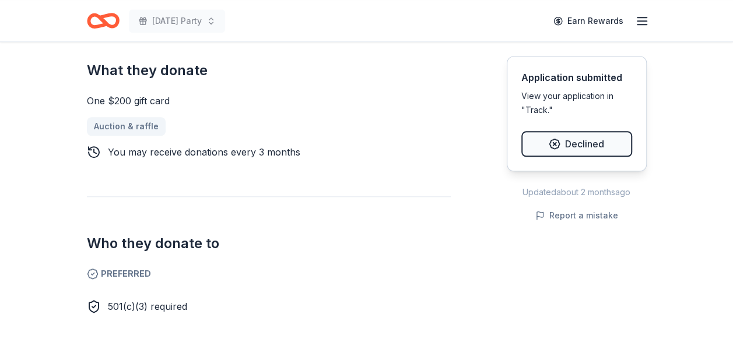
click at [534, 108] on div "View your application in "Track."" at bounding box center [576, 103] width 111 height 28
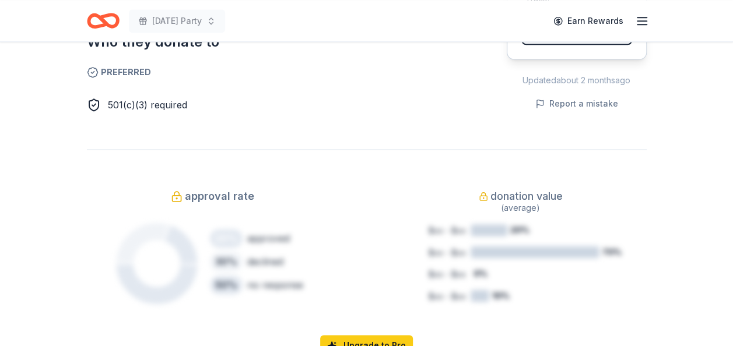
scroll to position [652, 0]
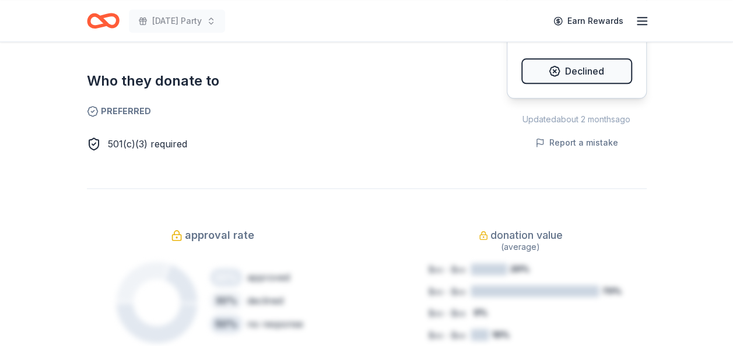
click at [641, 23] on icon "button" at bounding box center [642, 21] width 14 height 14
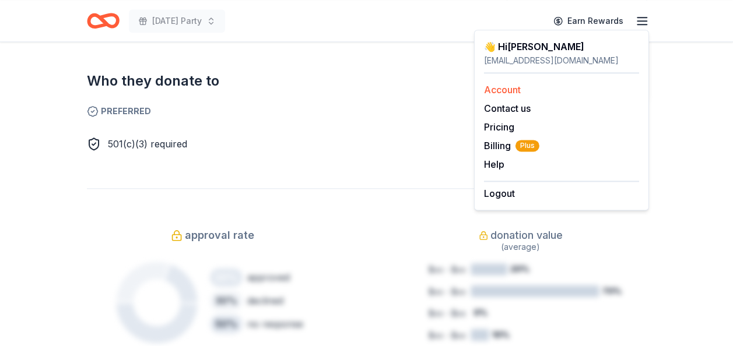
click at [509, 88] on link "Account" at bounding box center [502, 90] width 37 height 12
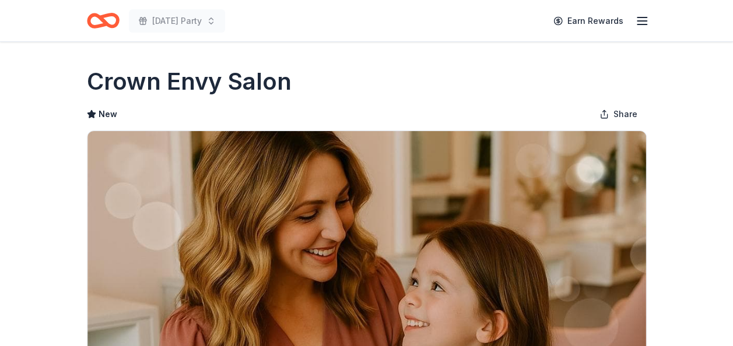
scroll to position [303, 0]
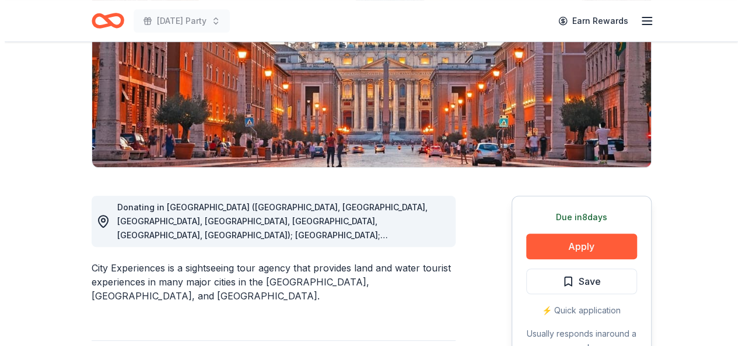
scroll to position [217, 0]
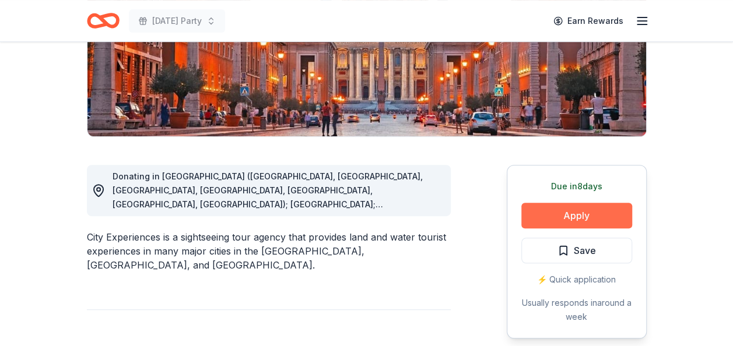
click at [573, 213] on button "Apply" at bounding box center [576, 216] width 111 height 26
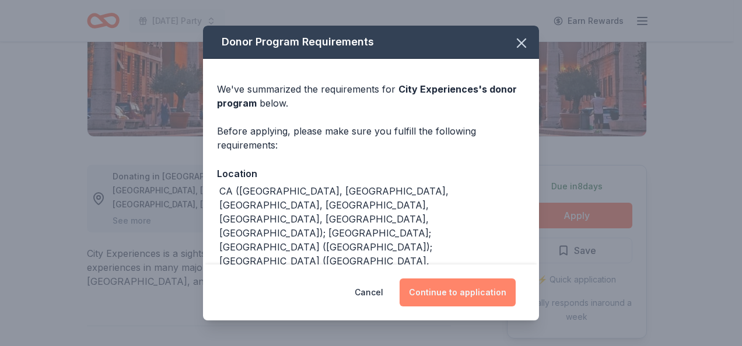
click at [457, 289] on button "Continue to application" at bounding box center [457, 293] width 116 height 28
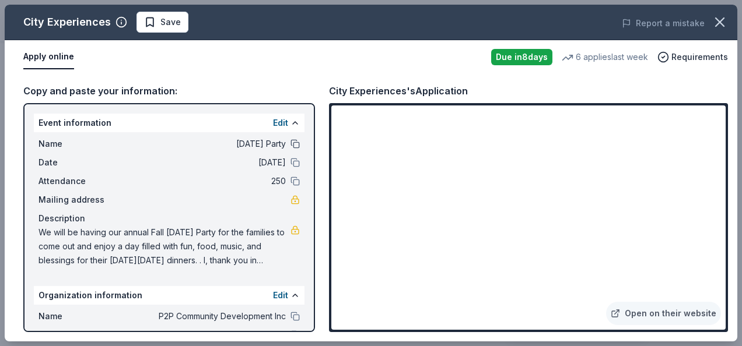
click at [290, 145] on button at bounding box center [294, 143] width 9 height 9
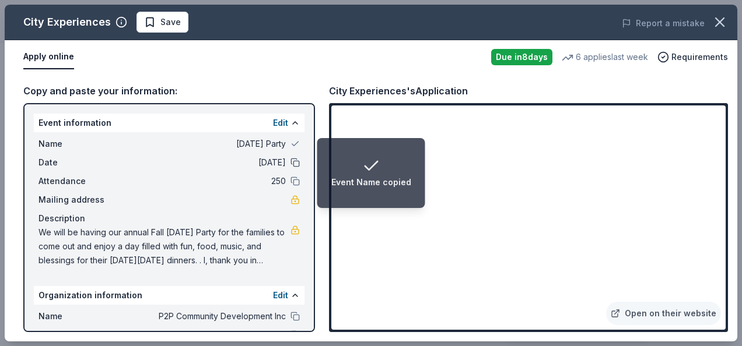
click at [290, 163] on button at bounding box center [294, 162] width 9 height 9
click at [290, 182] on button at bounding box center [294, 181] width 9 height 9
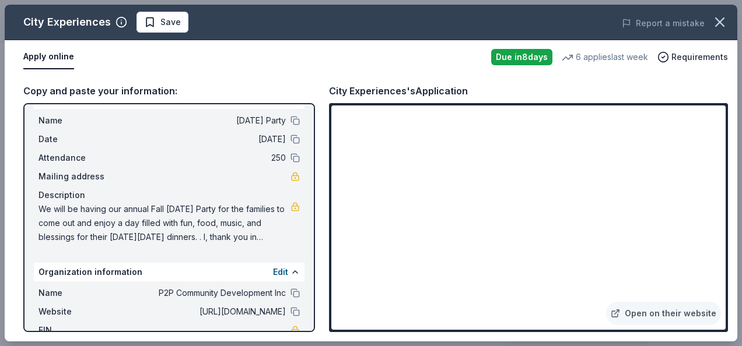
scroll to position [47, 0]
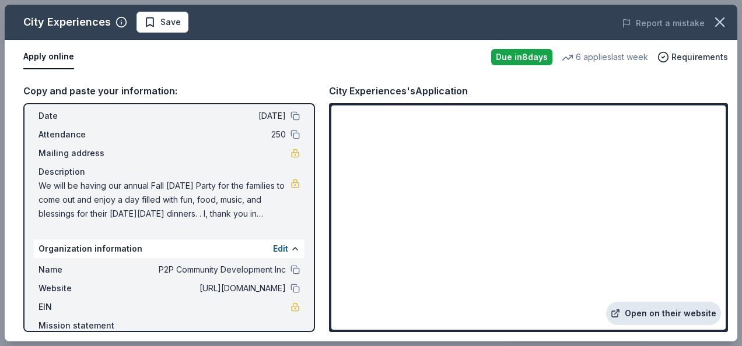
click at [658, 313] on link "Open on their website" at bounding box center [663, 313] width 115 height 23
click at [666, 315] on link "Open on their website" at bounding box center [663, 313] width 115 height 23
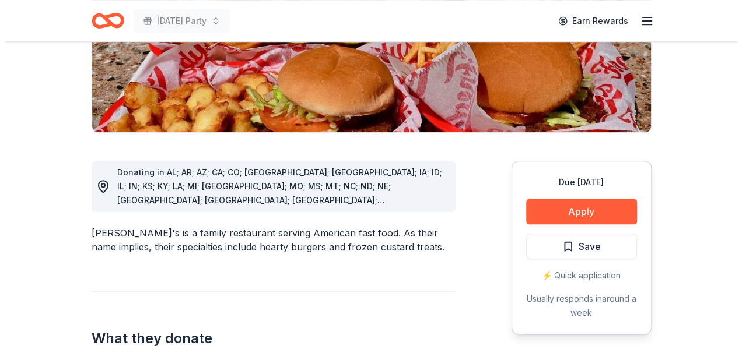
scroll to position [264, 0]
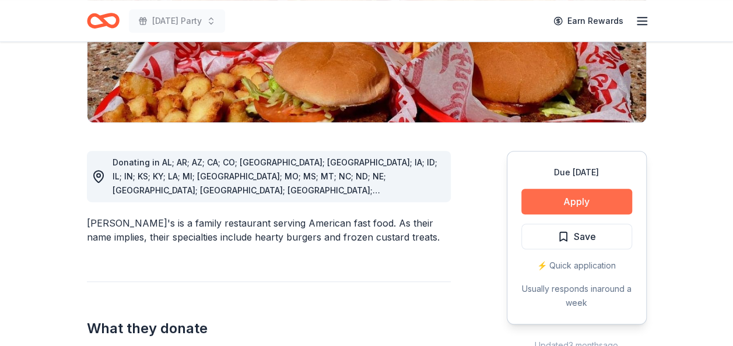
click at [546, 189] on button "Apply" at bounding box center [576, 202] width 111 height 26
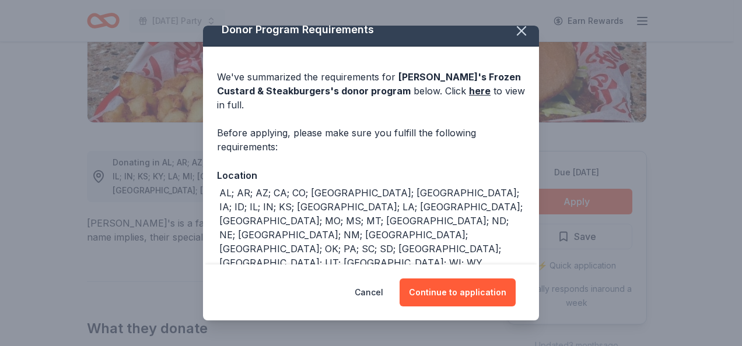
scroll to position [23, 0]
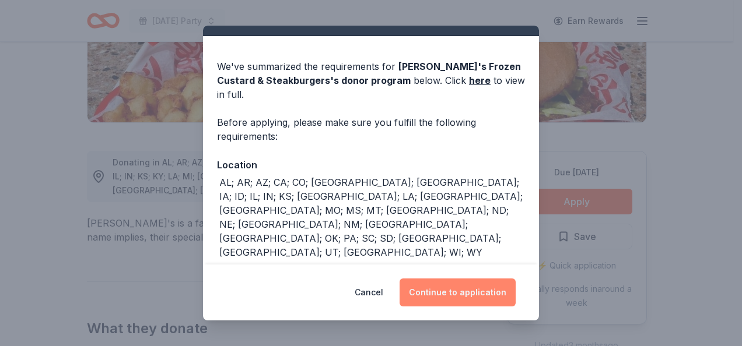
click at [484, 289] on button "Continue to application" at bounding box center [457, 293] width 116 height 28
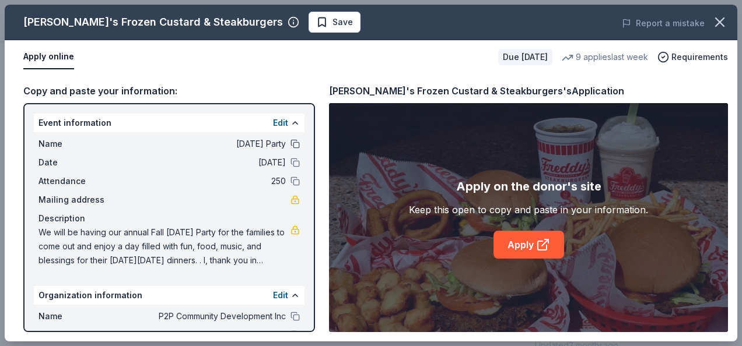
click at [290, 145] on button at bounding box center [294, 143] width 9 height 9
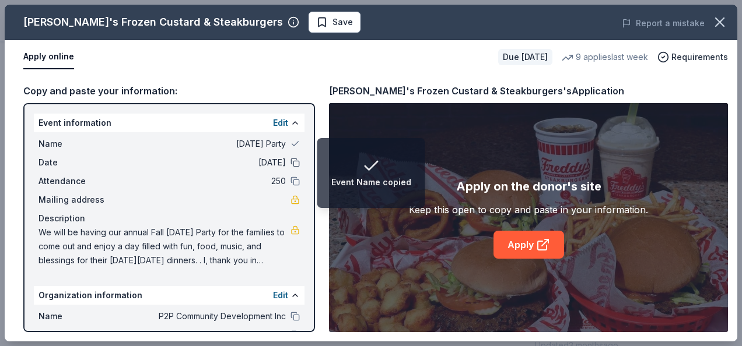
click at [290, 164] on button at bounding box center [294, 162] width 9 height 9
click at [290, 180] on button at bounding box center [294, 181] width 9 height 9
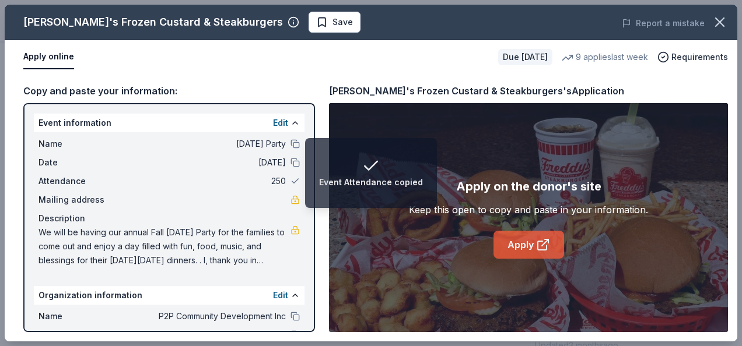
click at [503, 234] on link "Apply" at bounding box center [528, 245] width 71 height 28
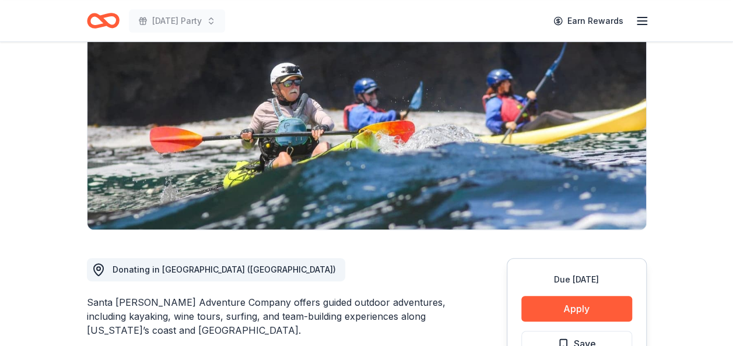
scroll to position [148, 0]
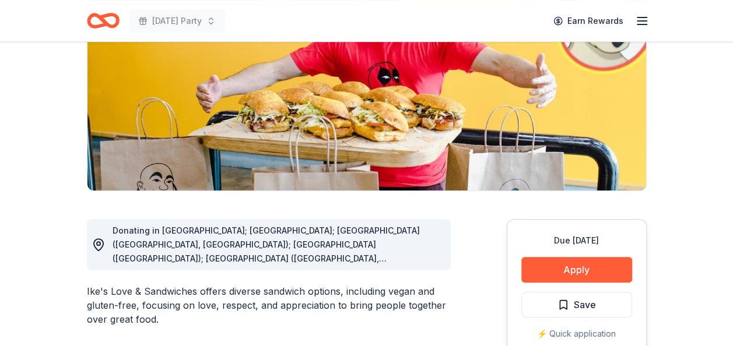
scroll to position [171, 0]
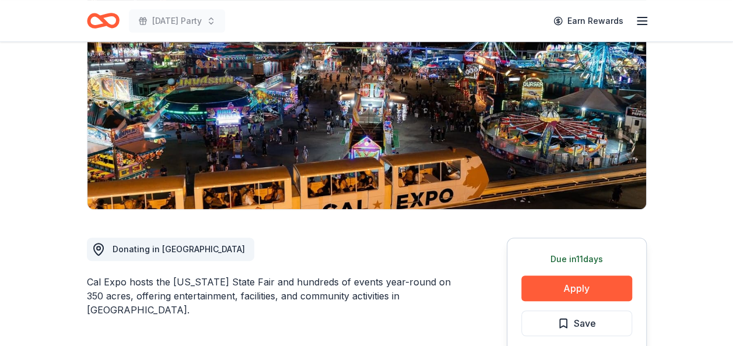
scroll to position [155, 0]
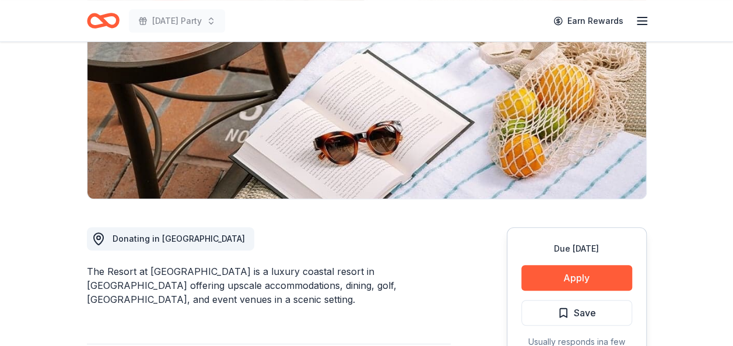
scroll to position [178, 0]
